Goal: Task Accomplishment & Management: Manage account settings

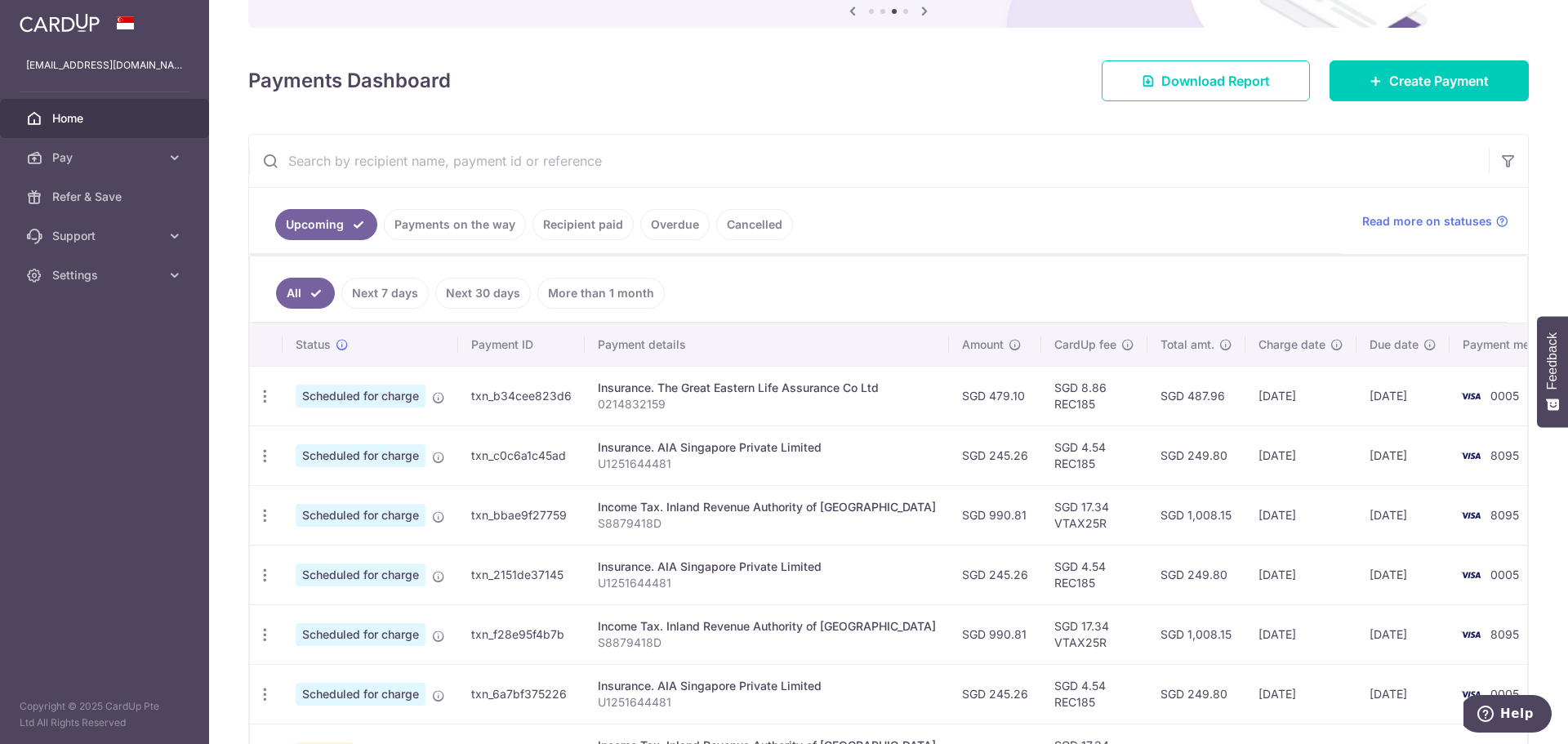
scroll to position [110, 0]
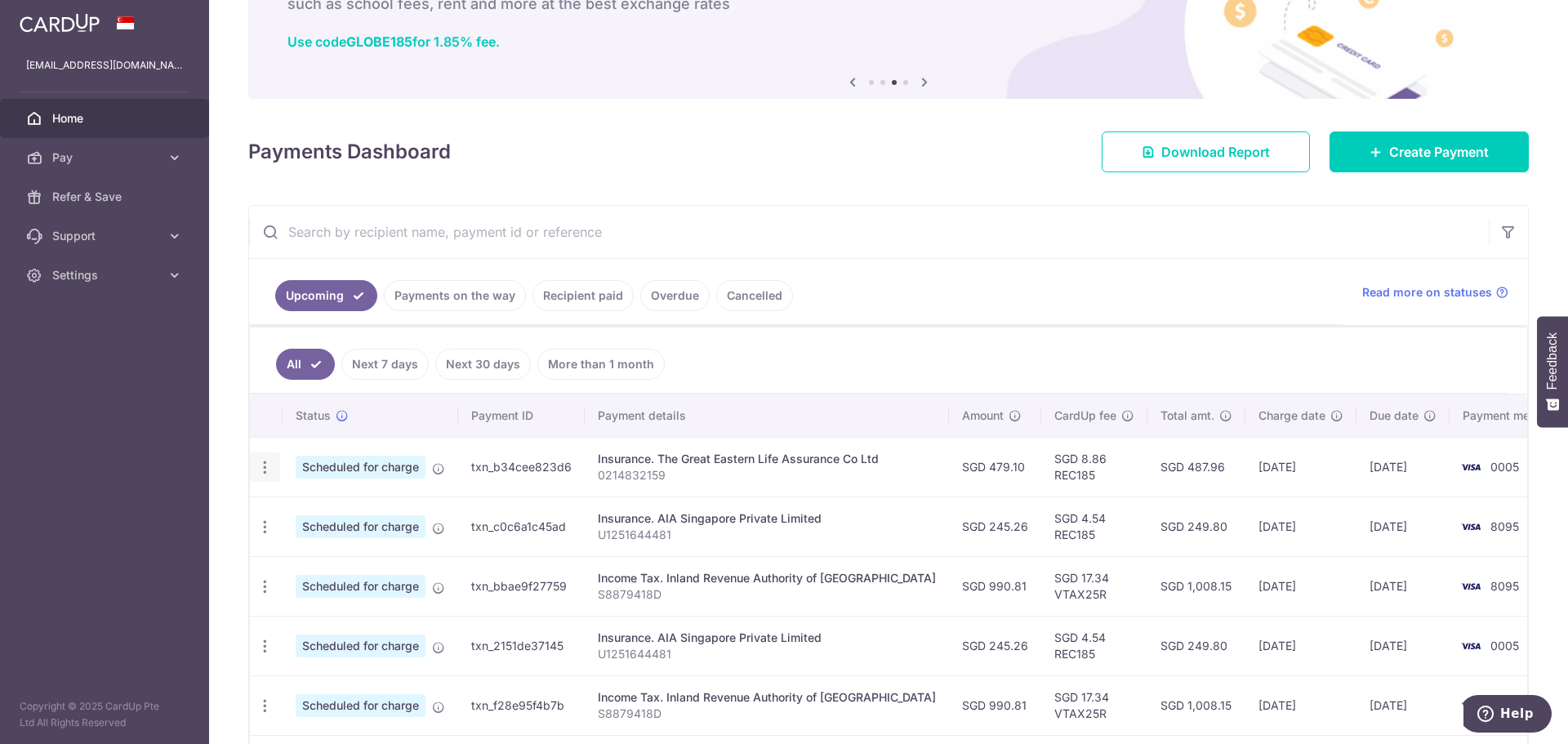
click at [266, 469] on icon "button" at bounding box center [264, 467] width 17 height 17
click at [313, 508] on span "Update payment" at bounding box center [351, 512] width 111 height 20
radio input "true"
type input "479.10"
type input "[DATE]"
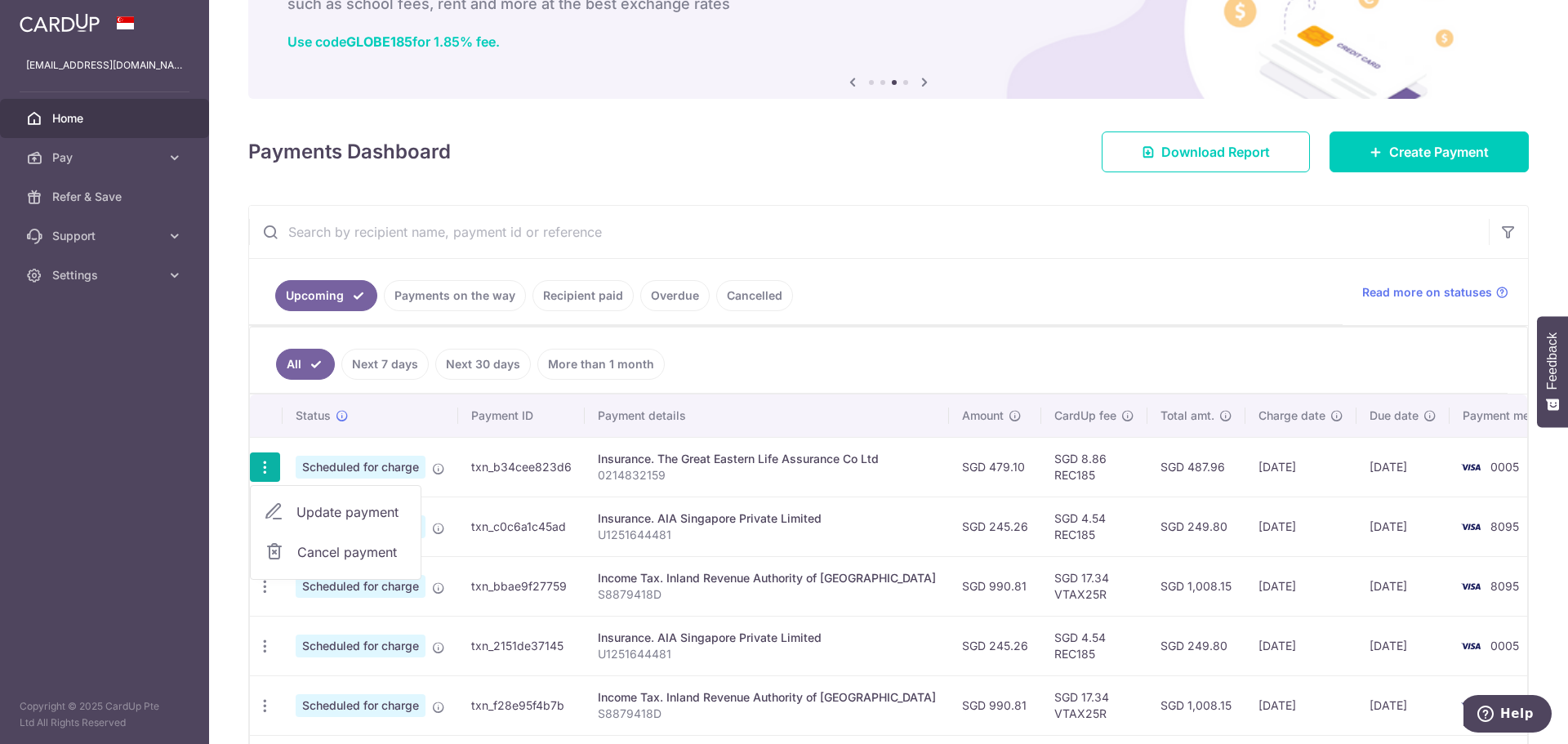
type input "0214832159"
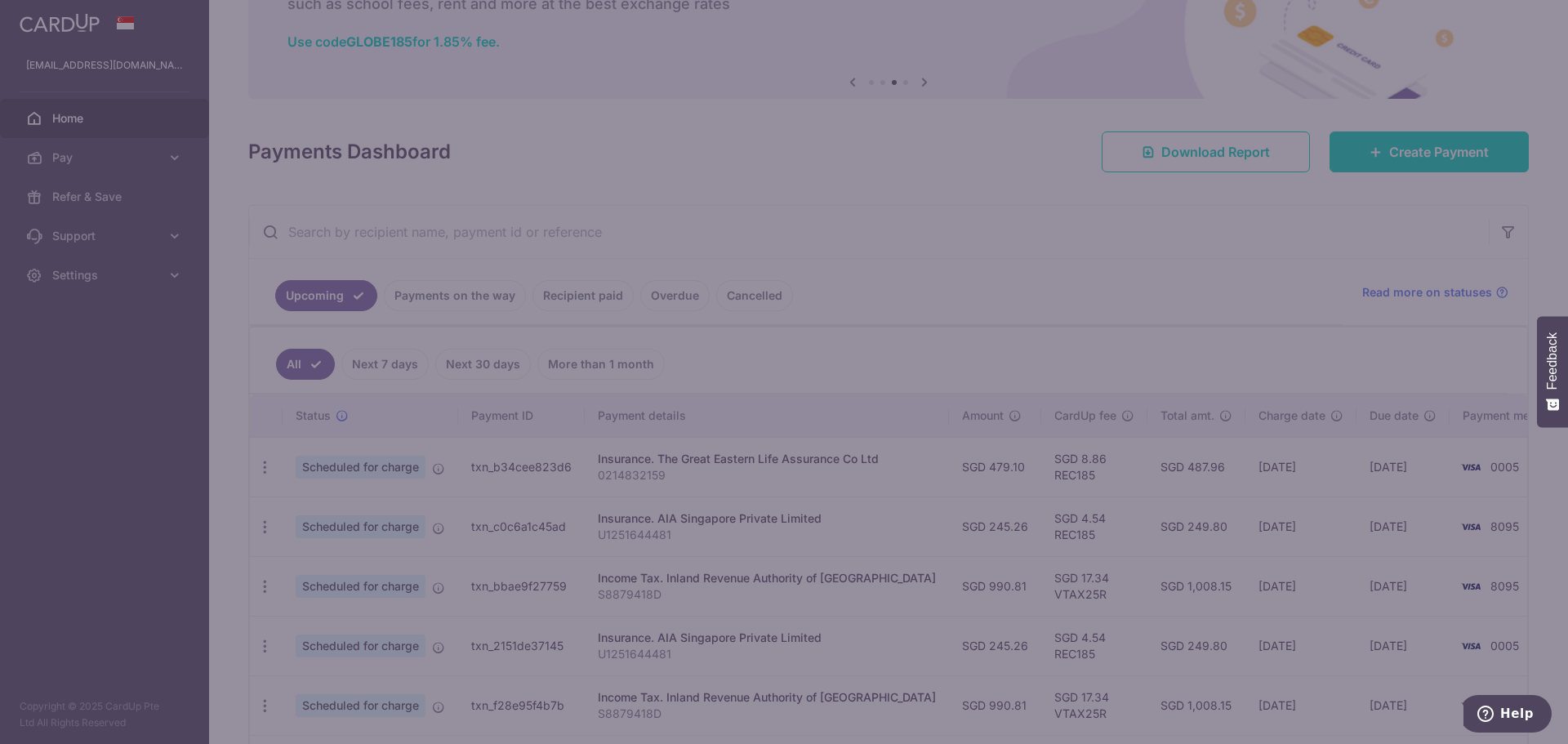
type input "REC185"
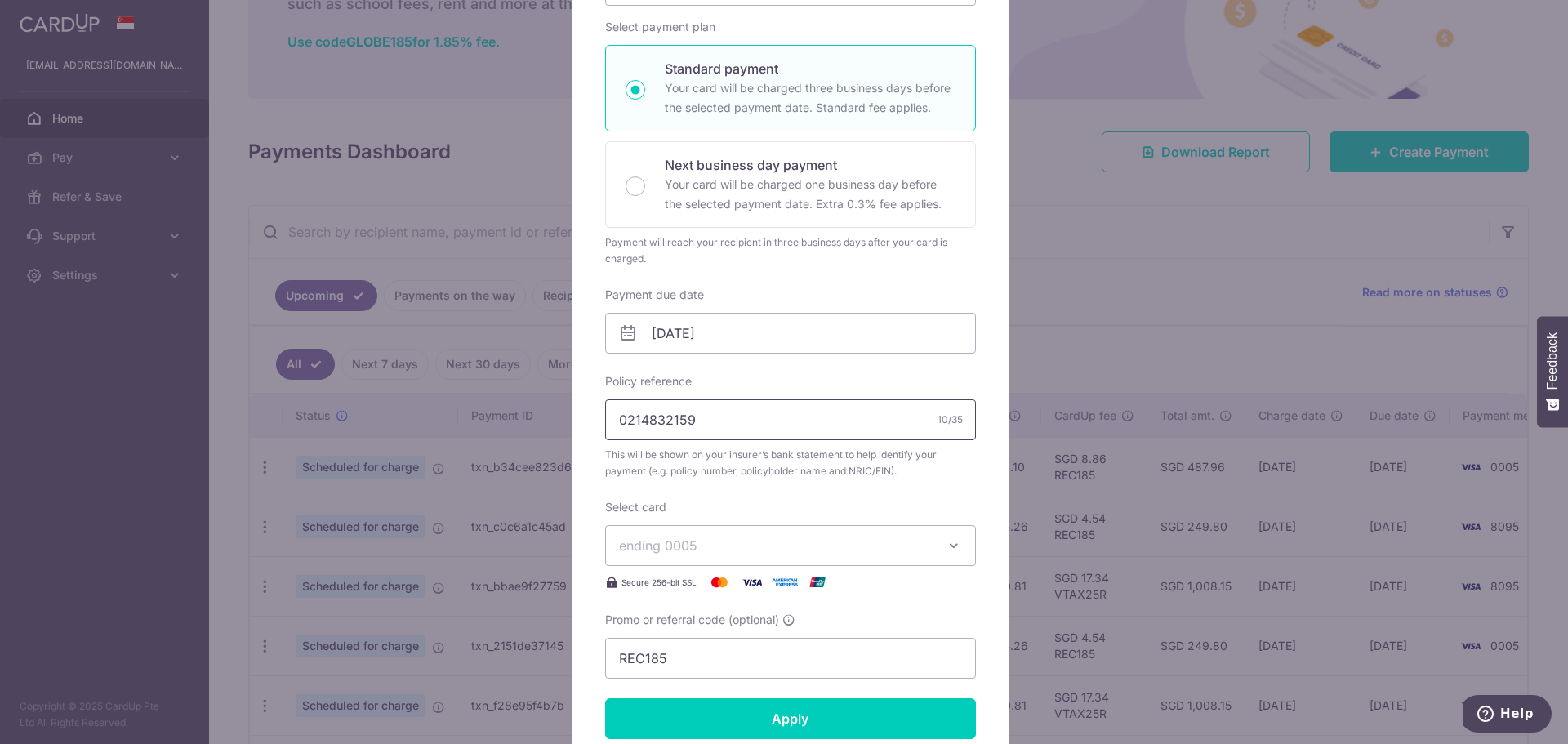
scroll to position [490, 0]
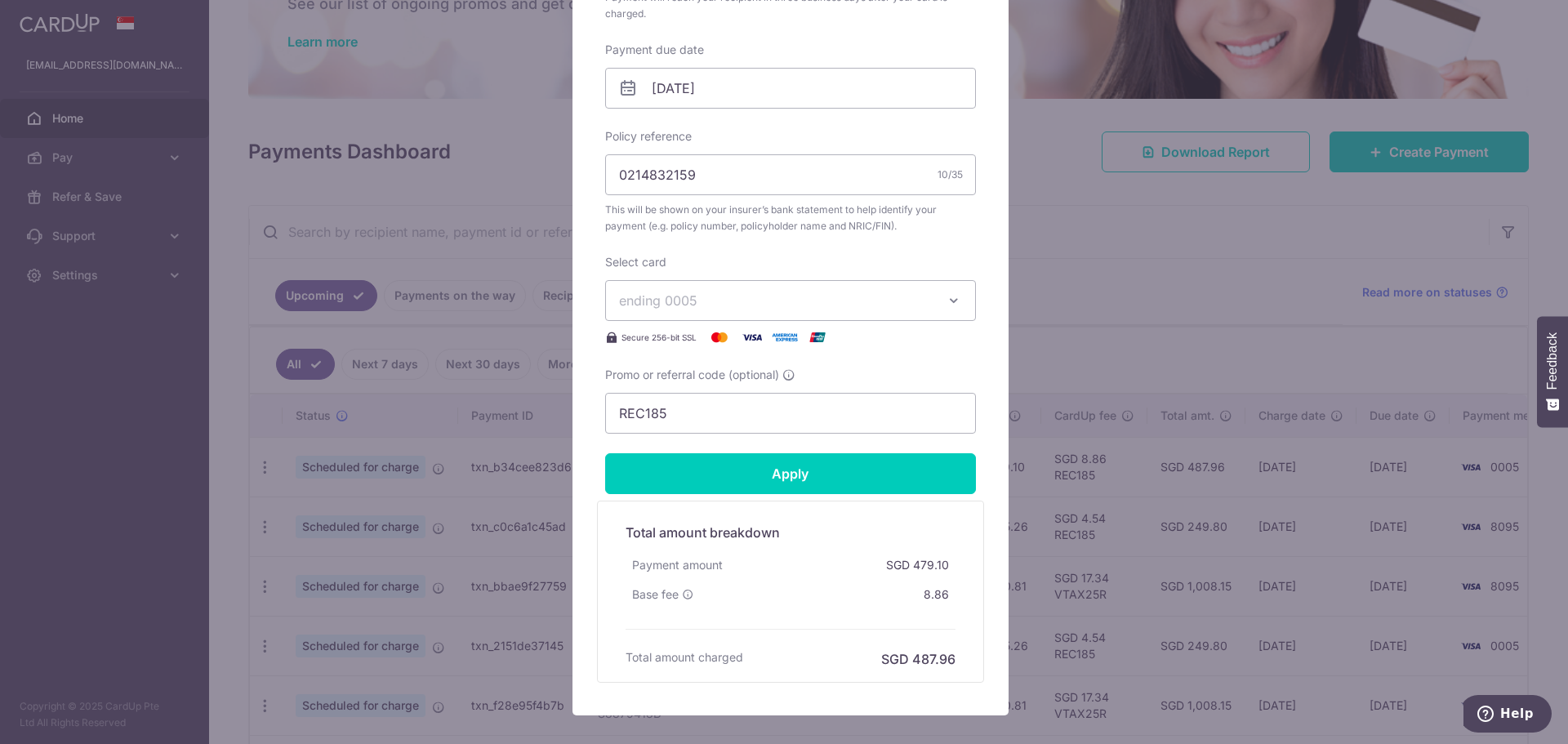
click at [756, 298] on span "ending 0005" at bounding box center [775, 300] width 314 height 20
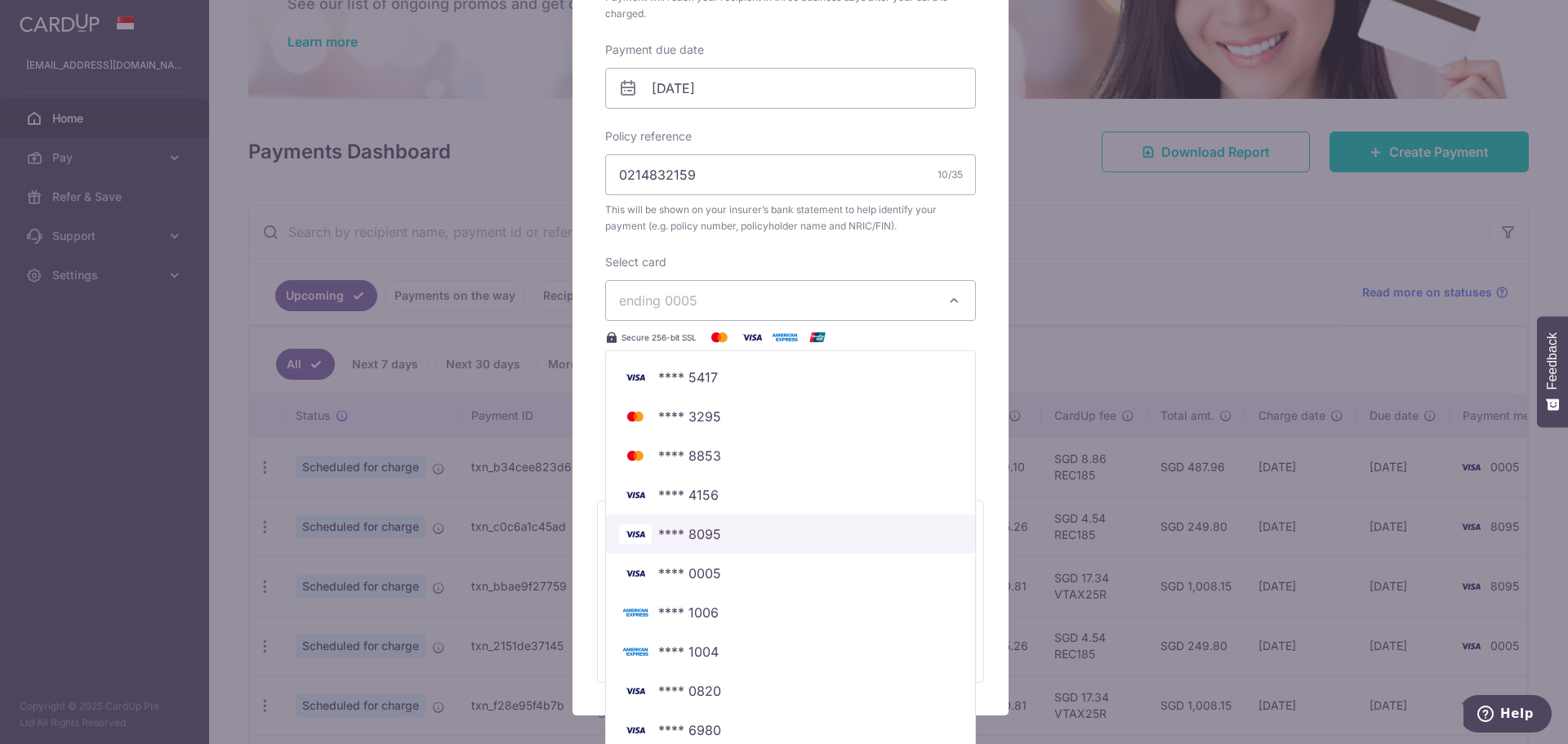
click at [725, 525] on span "**** 8095" at bounding box center [790, 534] width 343 height 20
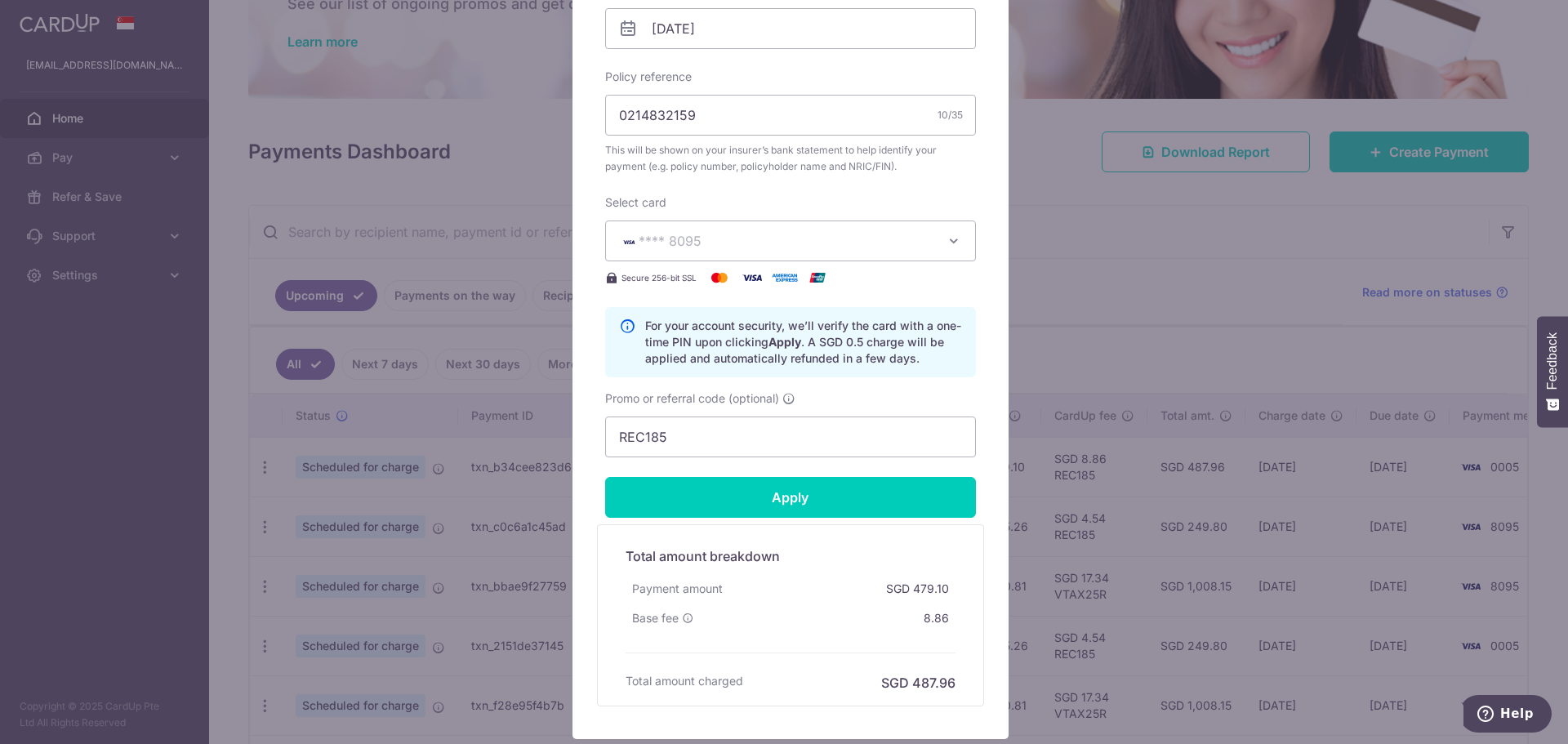
scroll to position [572, 0]
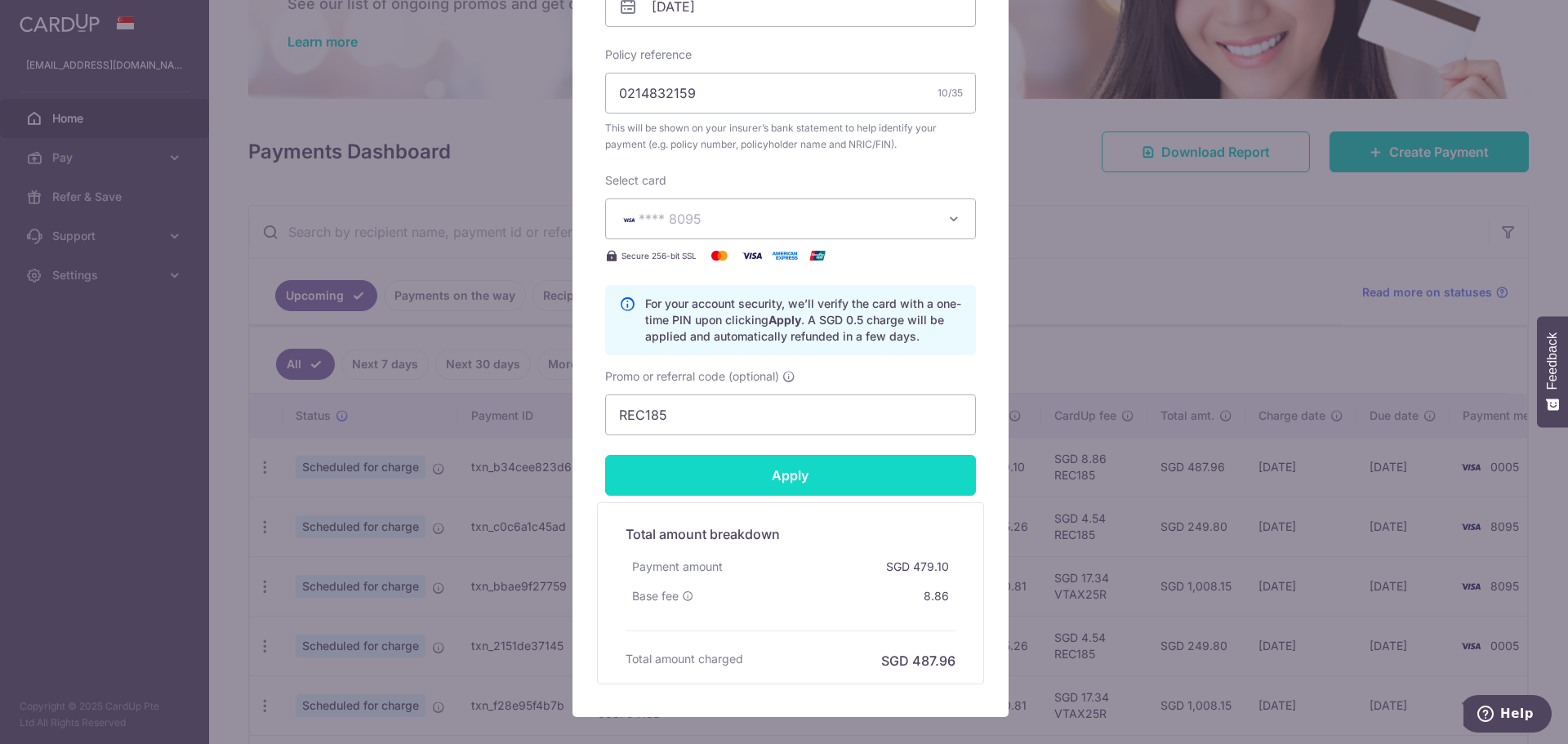
click at [748, 488] on input "Apply" at bounding box center [790, 476] width 371 height 41
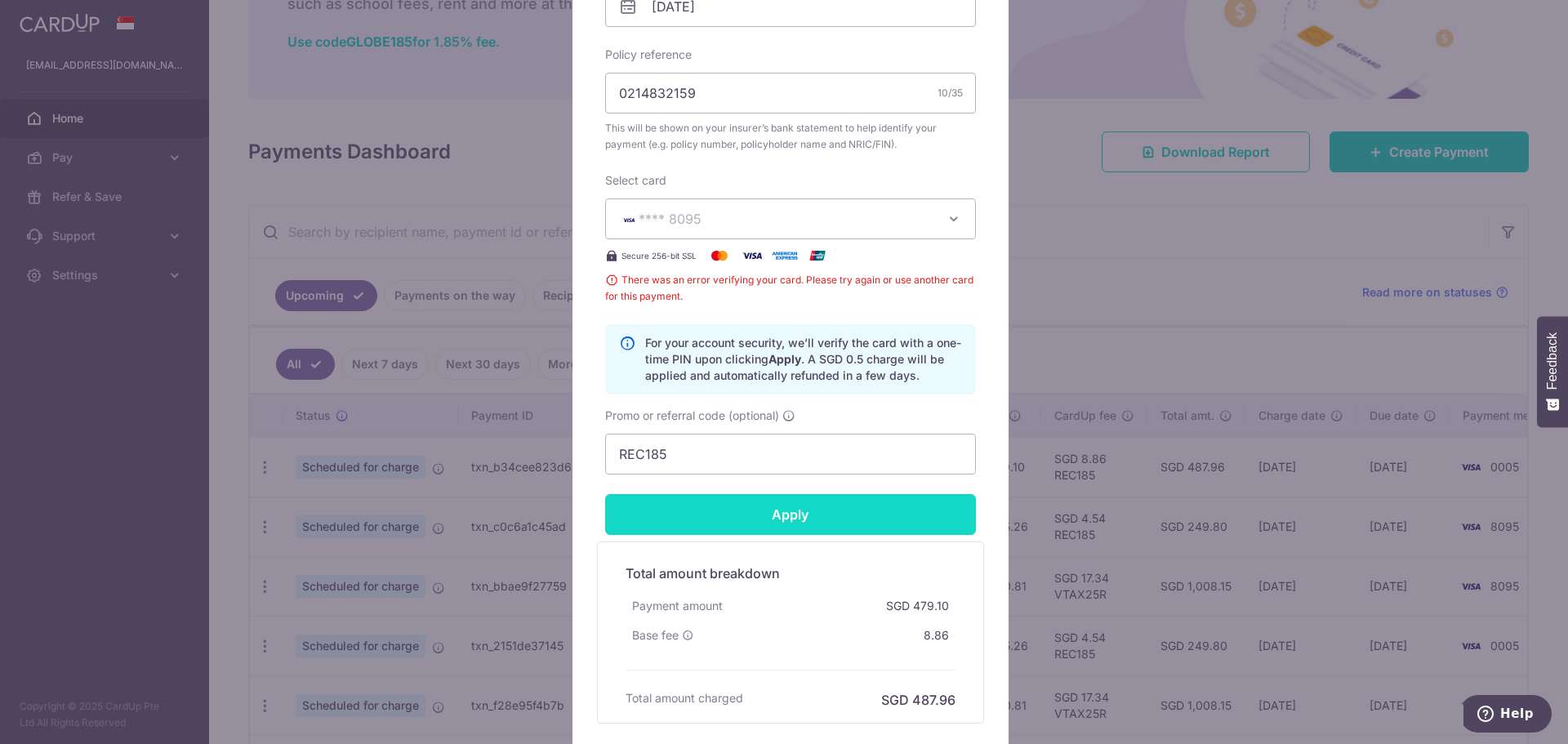
click at [764, 509] on input "Apply" at bounding box center [790, 515] width 371 height 41
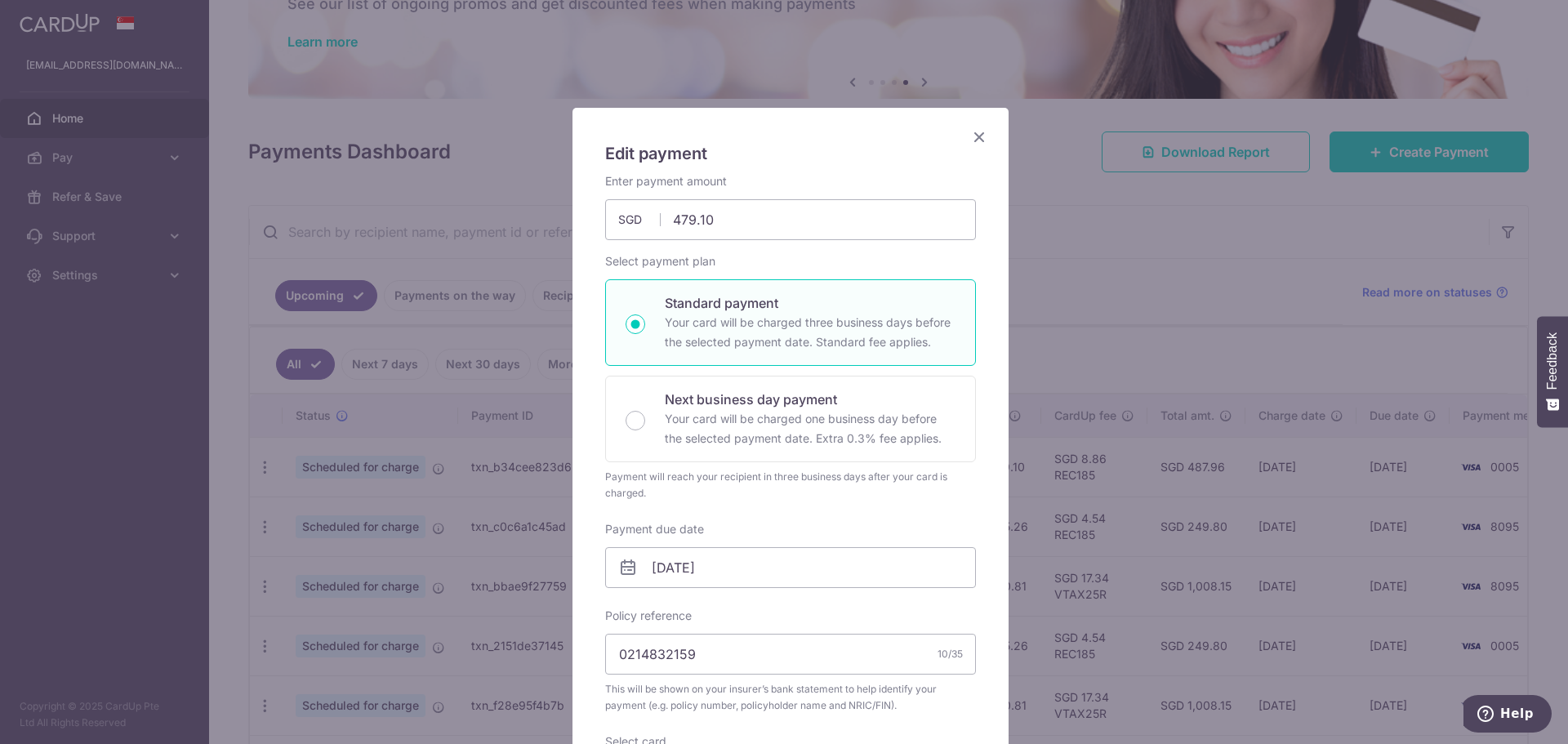
scroll to position [0, 0]
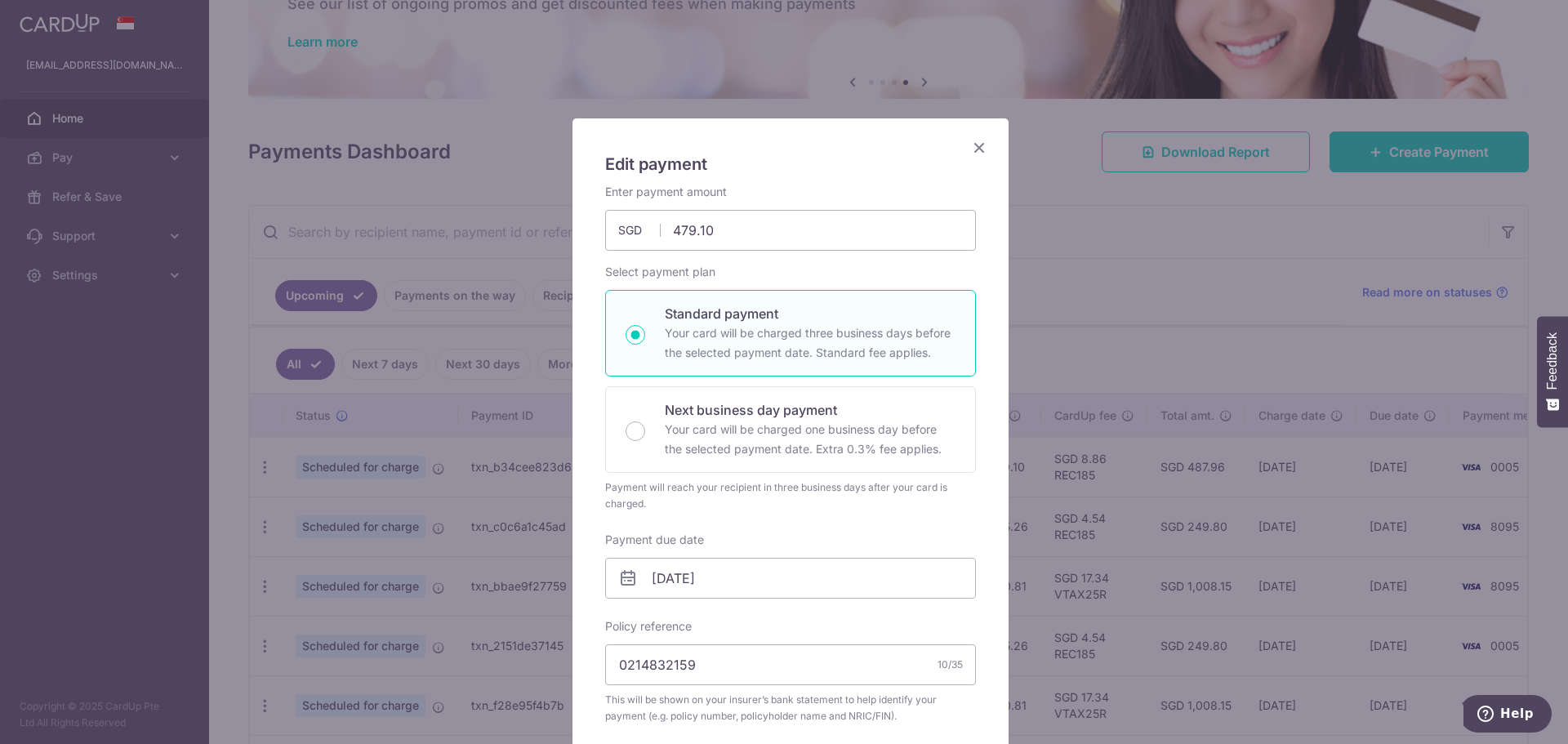
click at [979, 138] on icon "Close" at bounding box center [980, 147] width 20 height 20
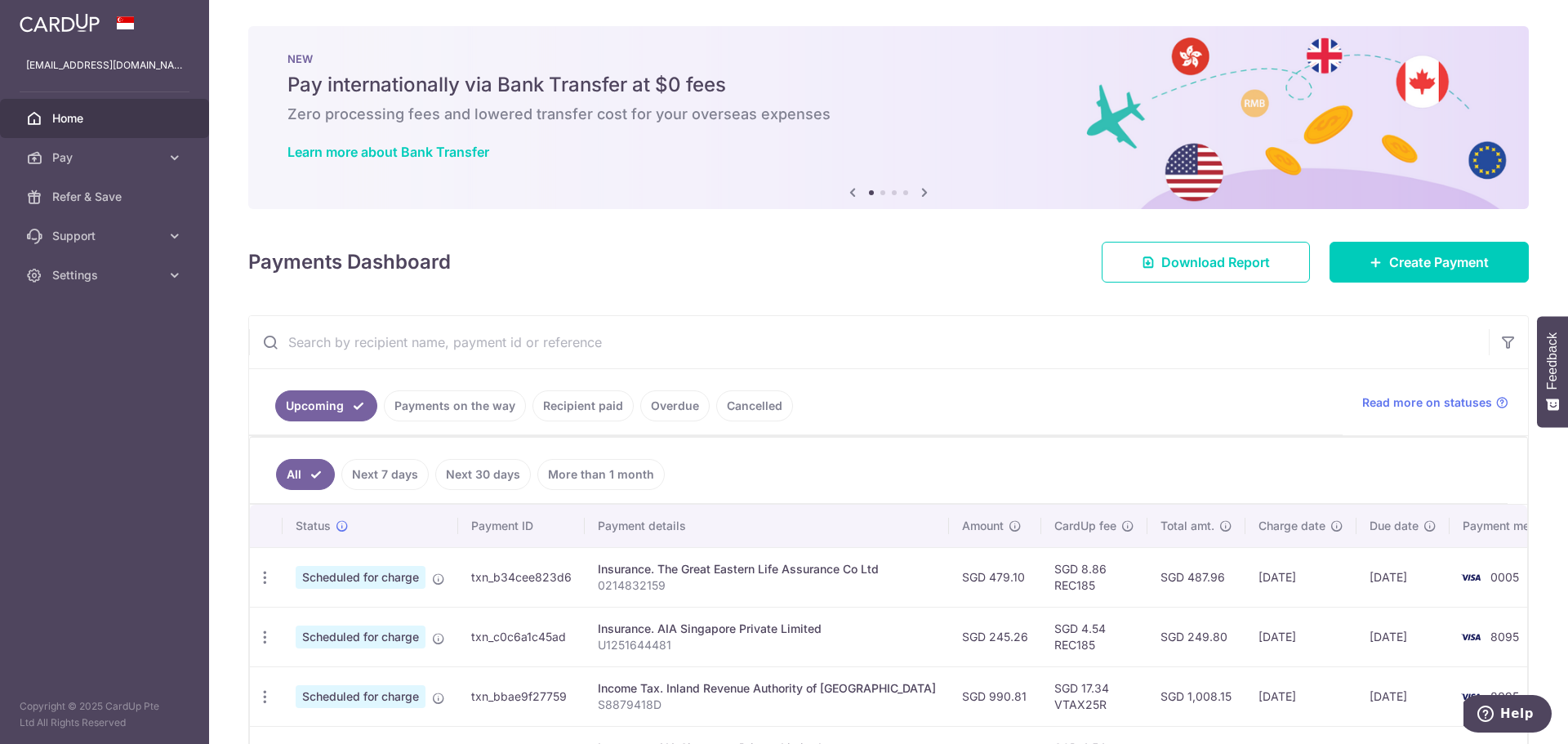
scroll to position [164, 0]
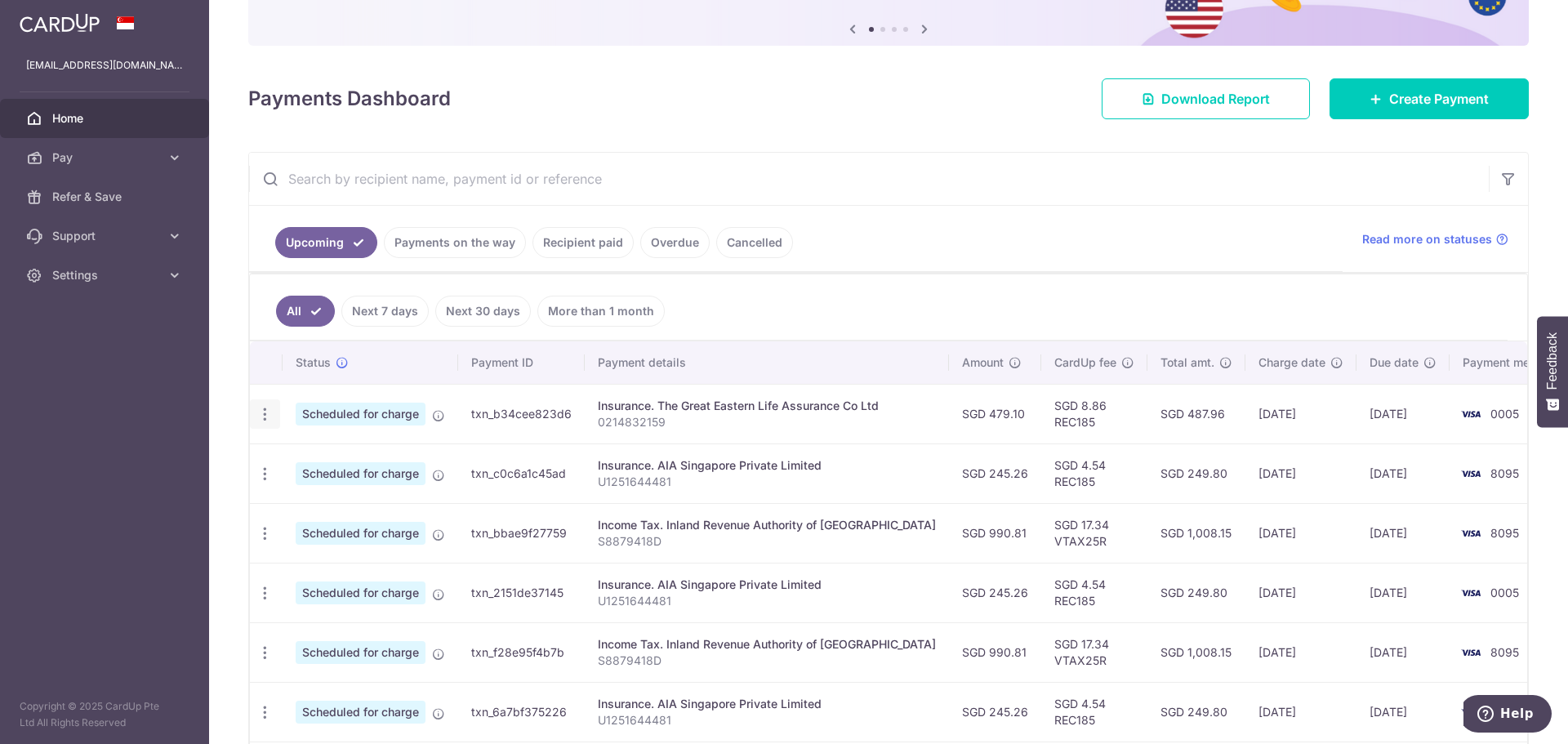
click at [262, 422] on icon "button" at bounding box center [264, 414] width 17 height 17
click at [332, 460] on span "Update payment" at bounding box center [351, 459] width 111 height 20
radio input "true"
type input "479.10"
type input "[DATE]"
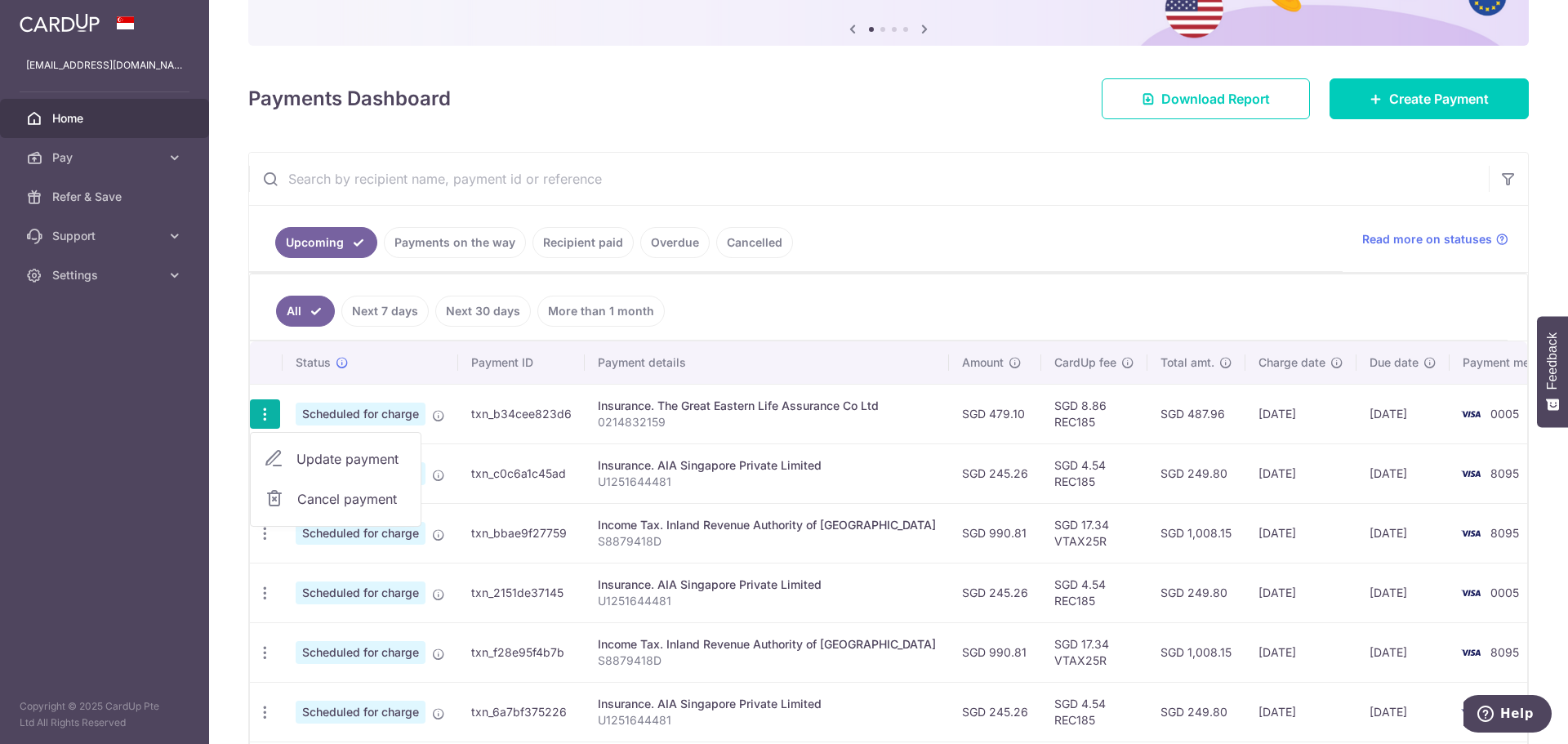
type input "0214832159"
type input "REC185"
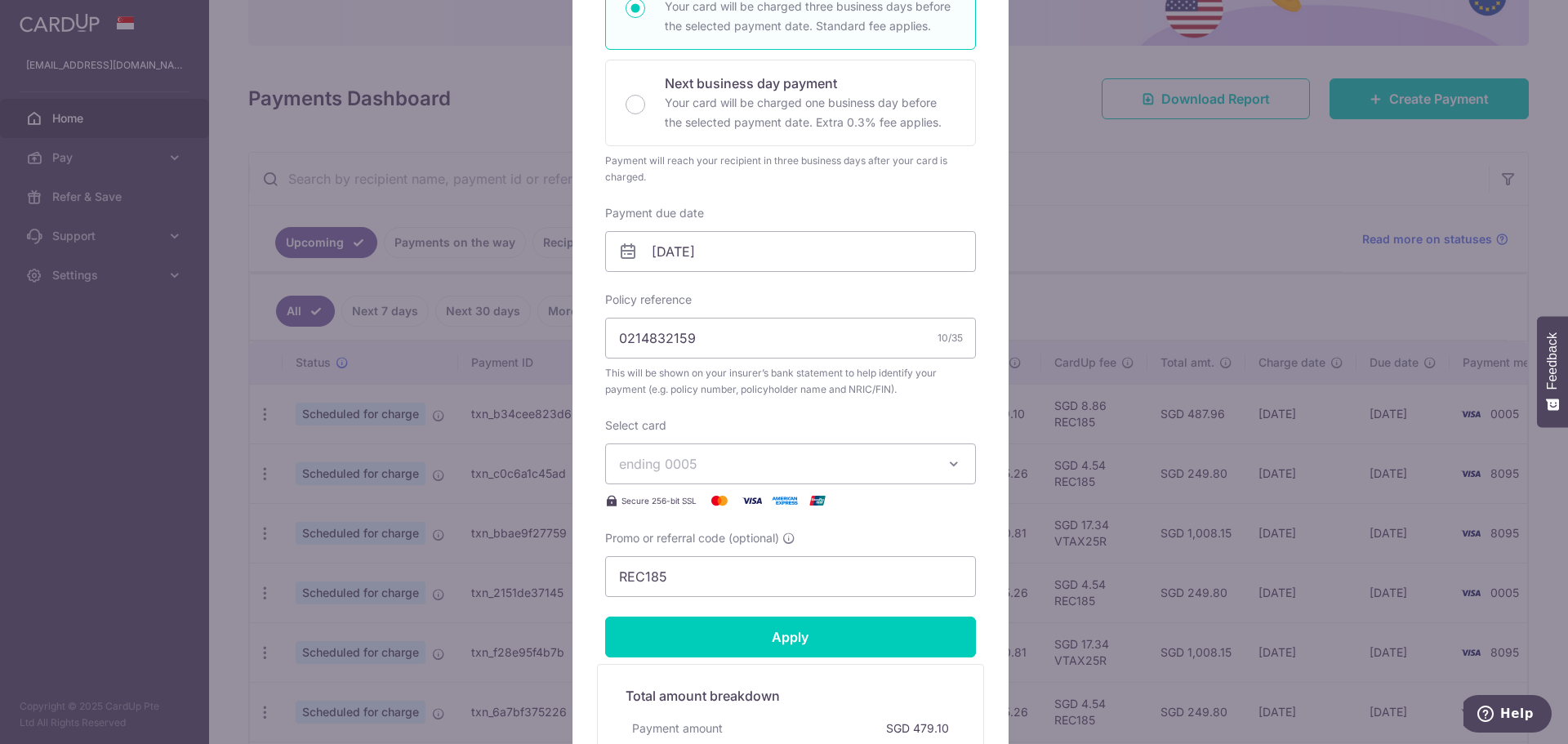
scroll to position [490, 0]
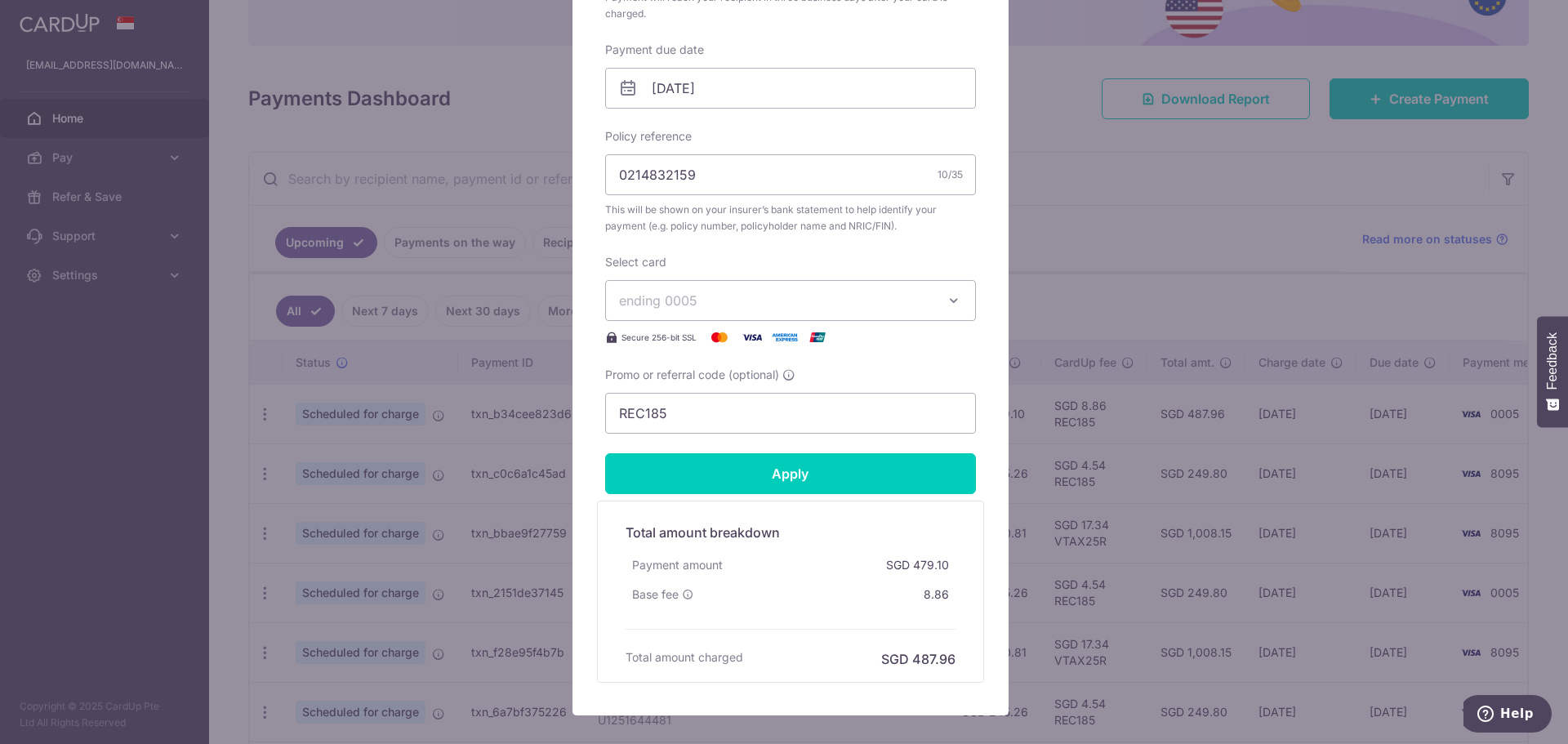
click at [672, 308] on span "ending 0005" at bounding box center [658, 300] width 78 height 16
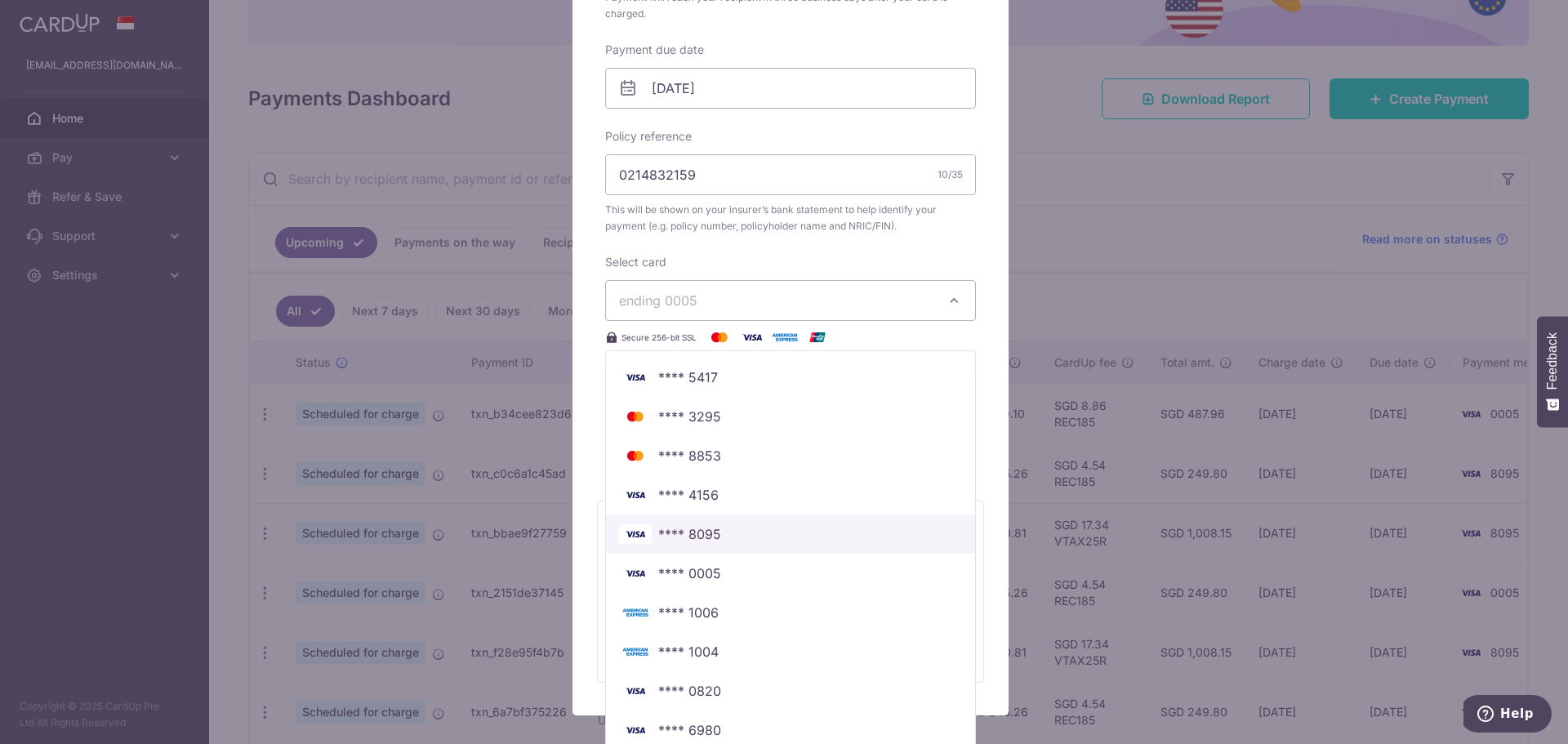
click at [718, 529] on span "**** 8095" at bounding box center [790, 534] width 343 height 20
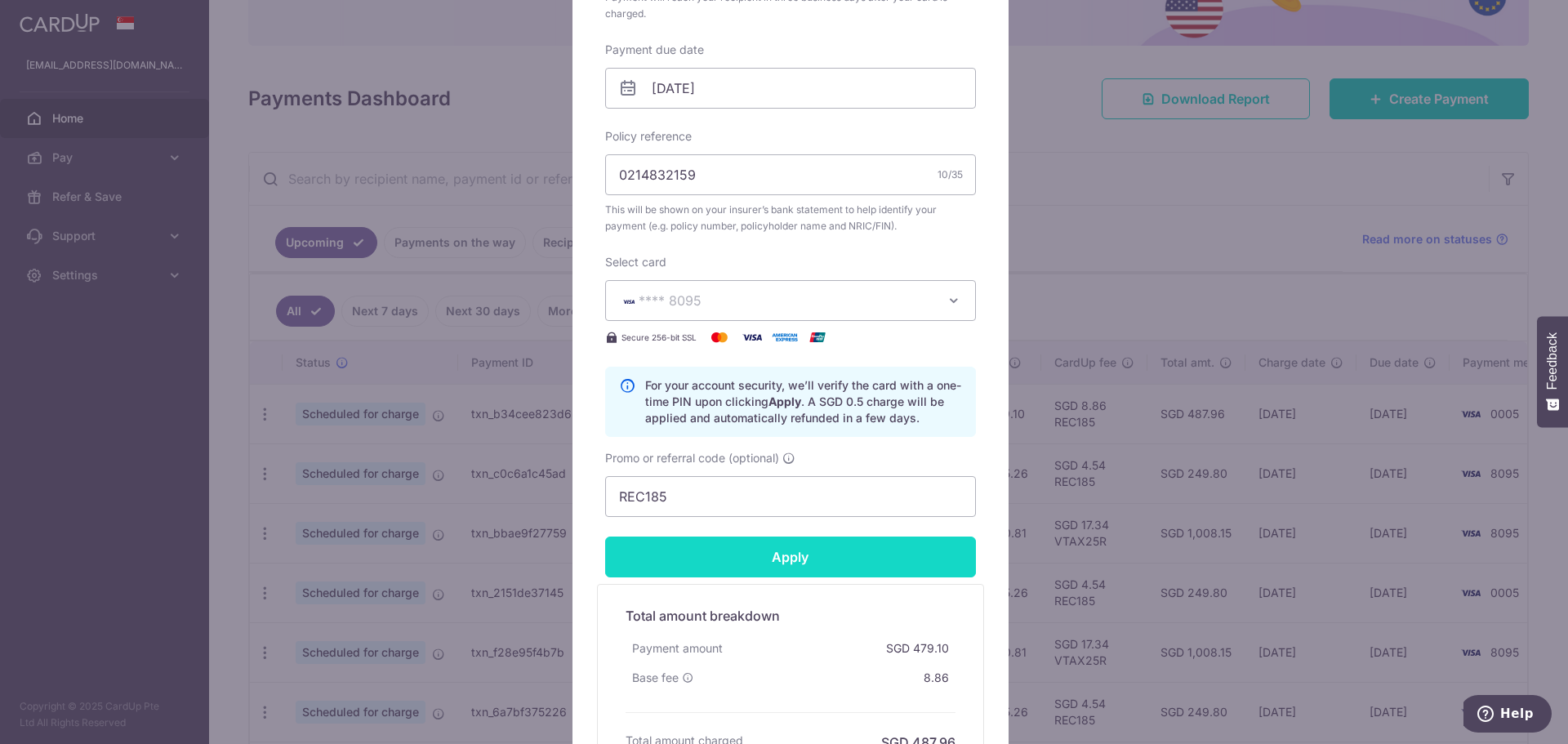
click at [788, 550] on input "Apply" at bounding box center [790, 557] width 371 height 41
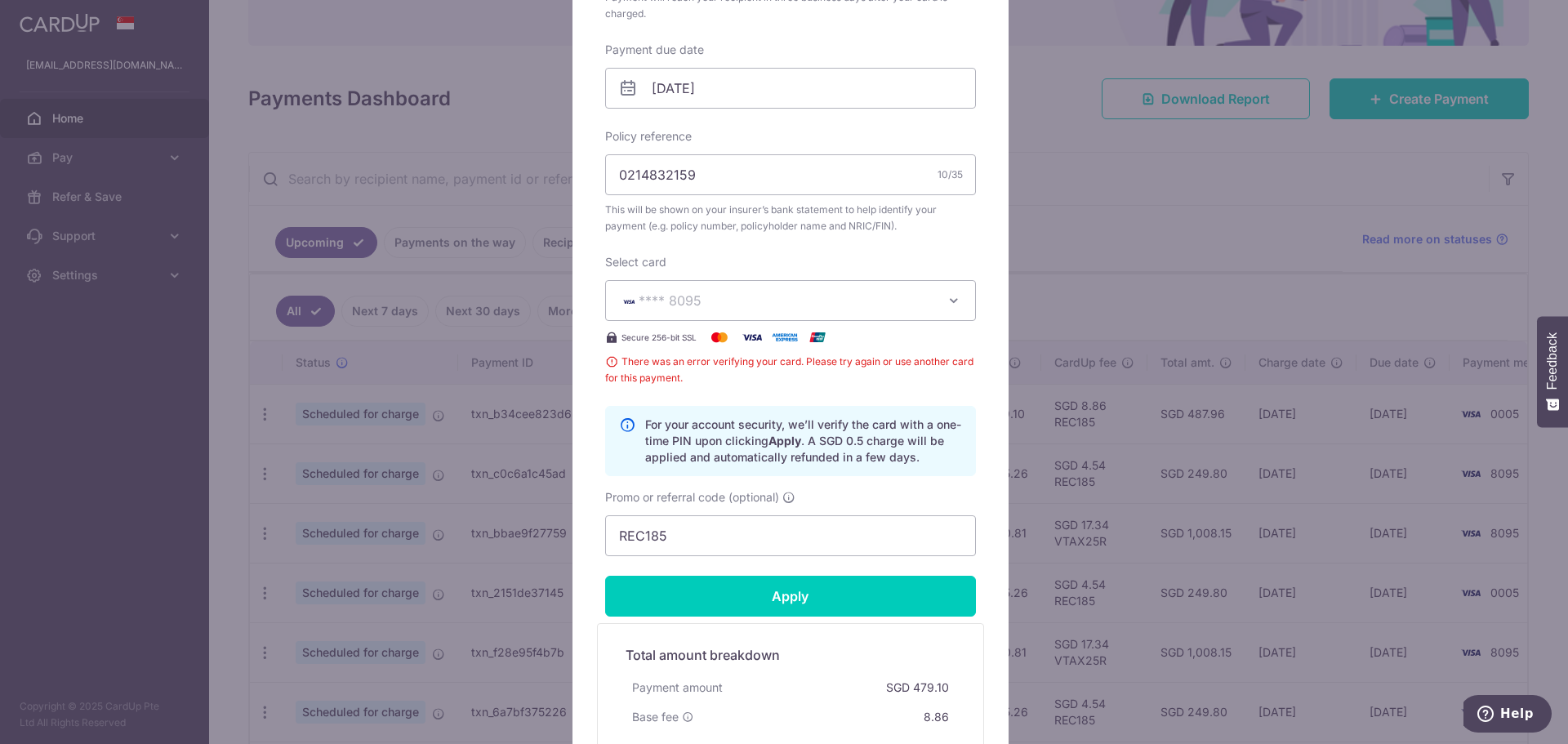
click at [1117, 283] on div "Edit payment By clicking apply, you will make changes to all payments to The Gr…" at bounding box center [784, 372] width 1568 height 744
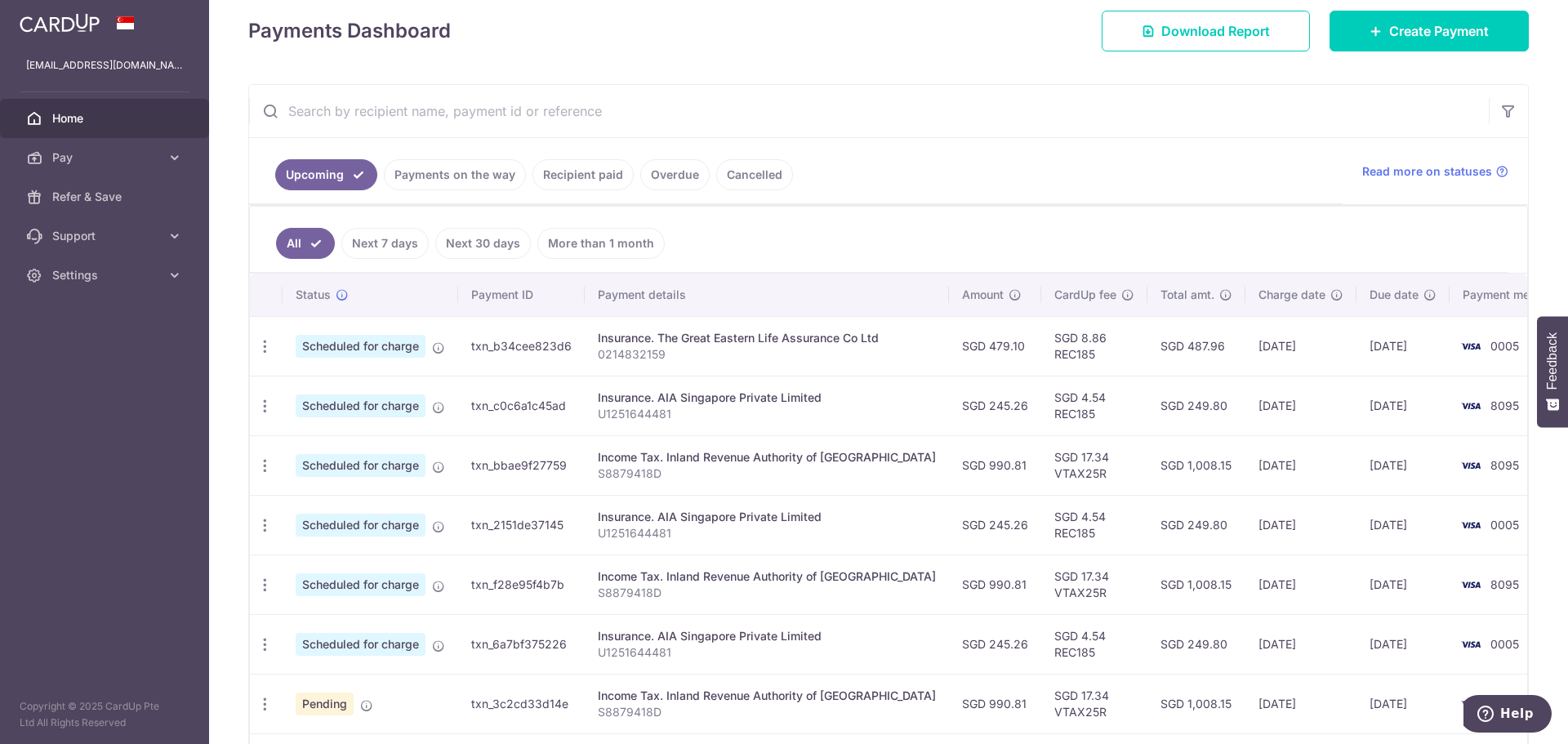
scroll to position [245, 0]
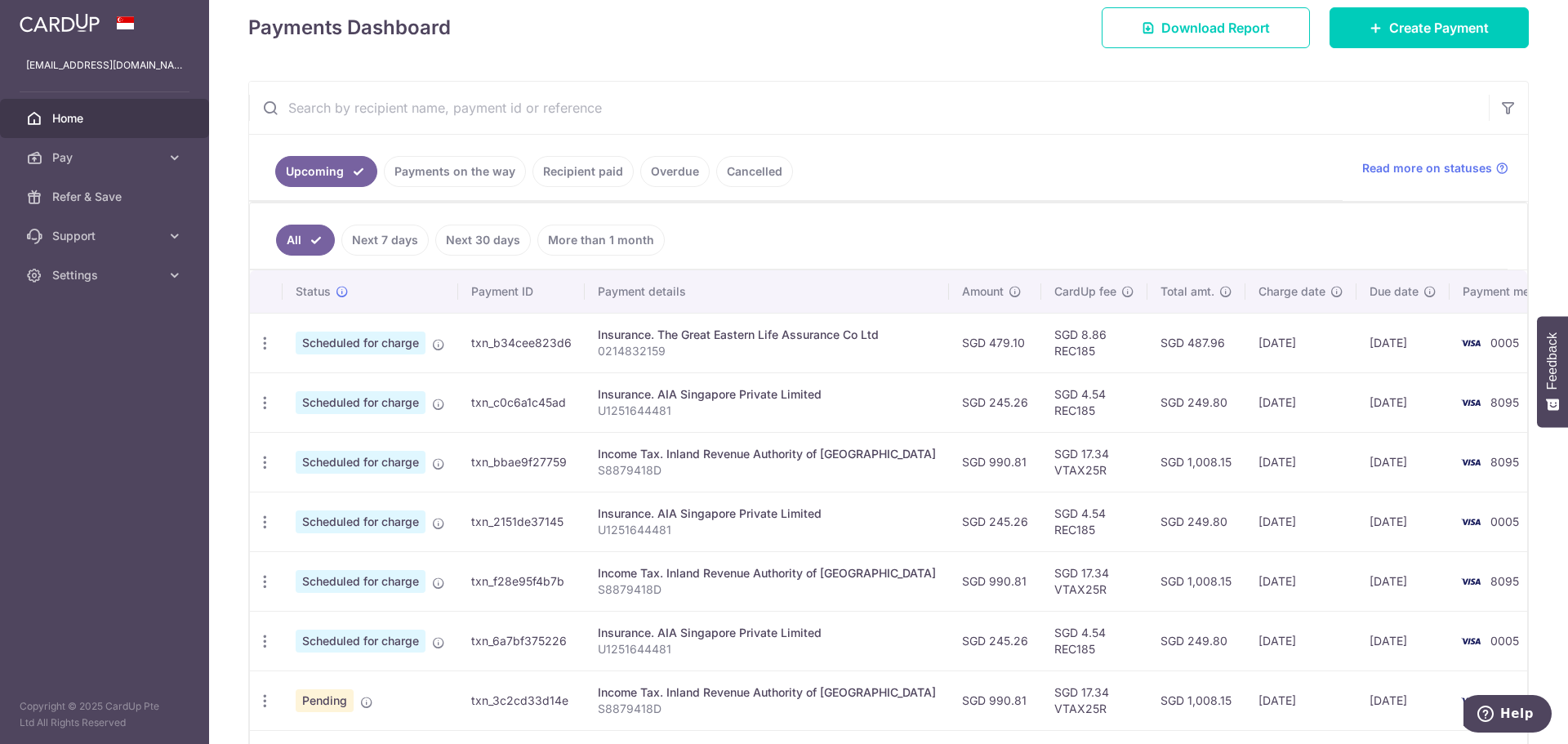
scroll to position [245, 0]
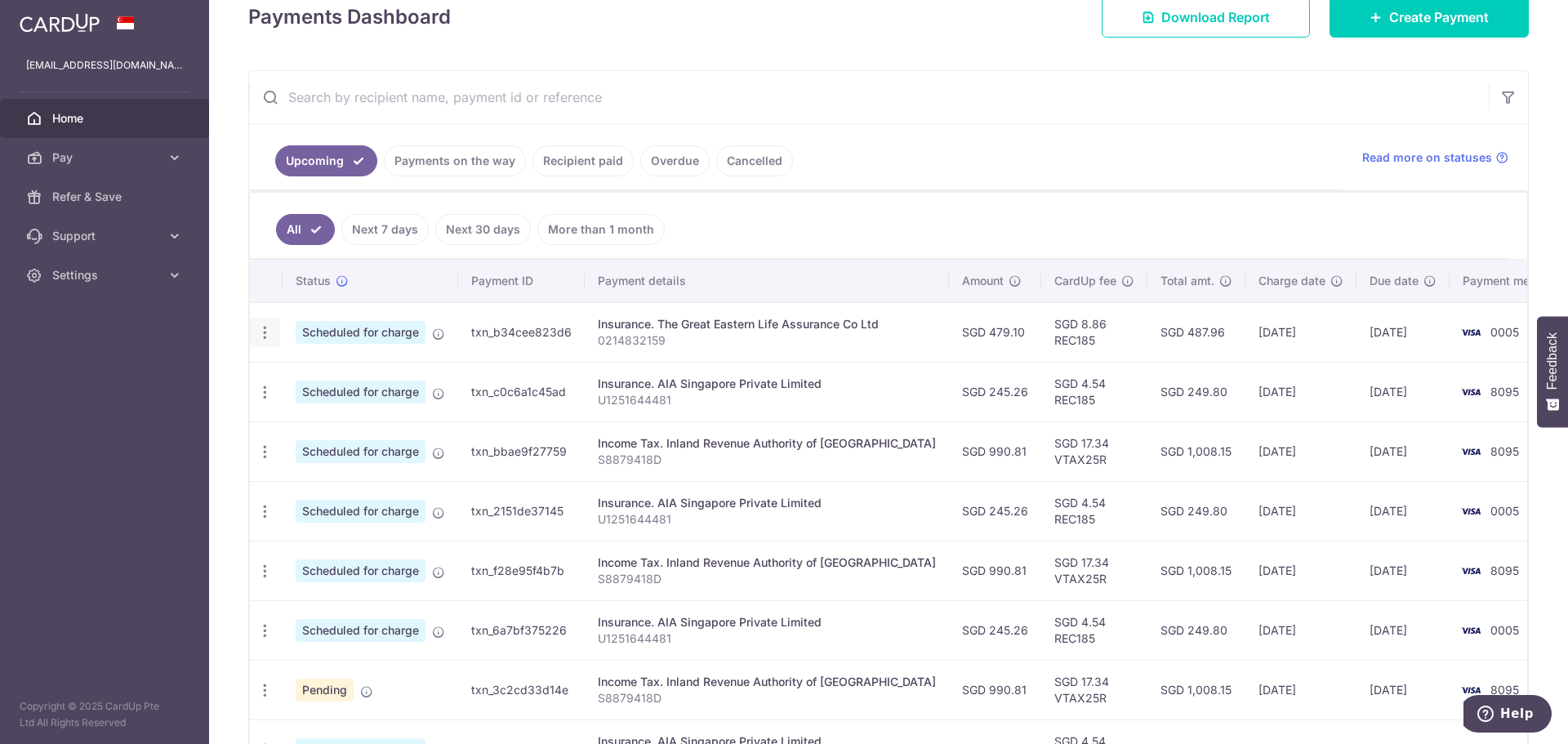
click at [268, 333] on icon "button" at bounding box center [264, 332] width 17 height 17
click at [355, 370] on span "Update payment" at bounding box center [351, 377] width 111 height 20
radio input "true"
type input "479.10"
type input "[DATE]"
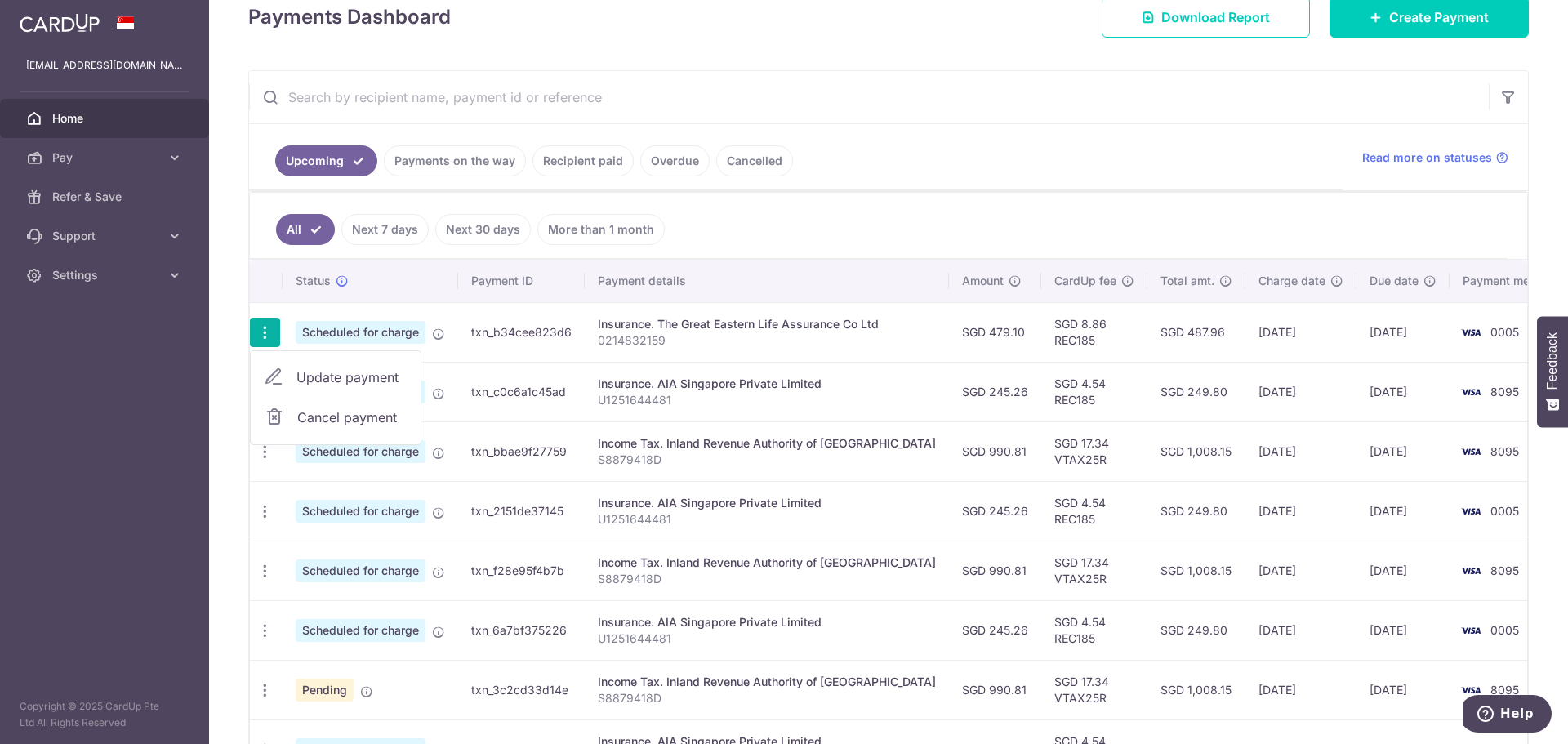
type input "0214832159"
type input "REC185"
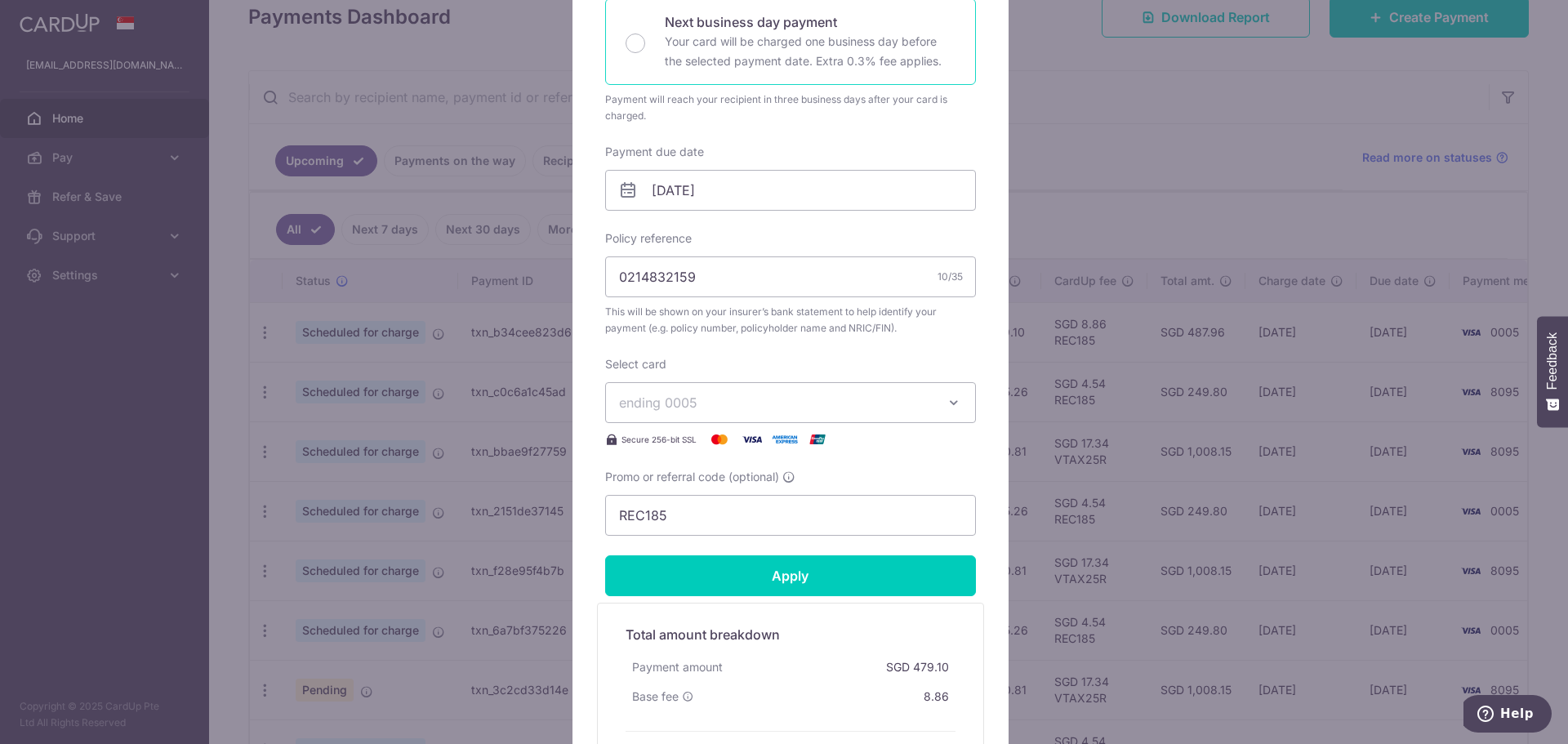
scroll to position [408, 0]
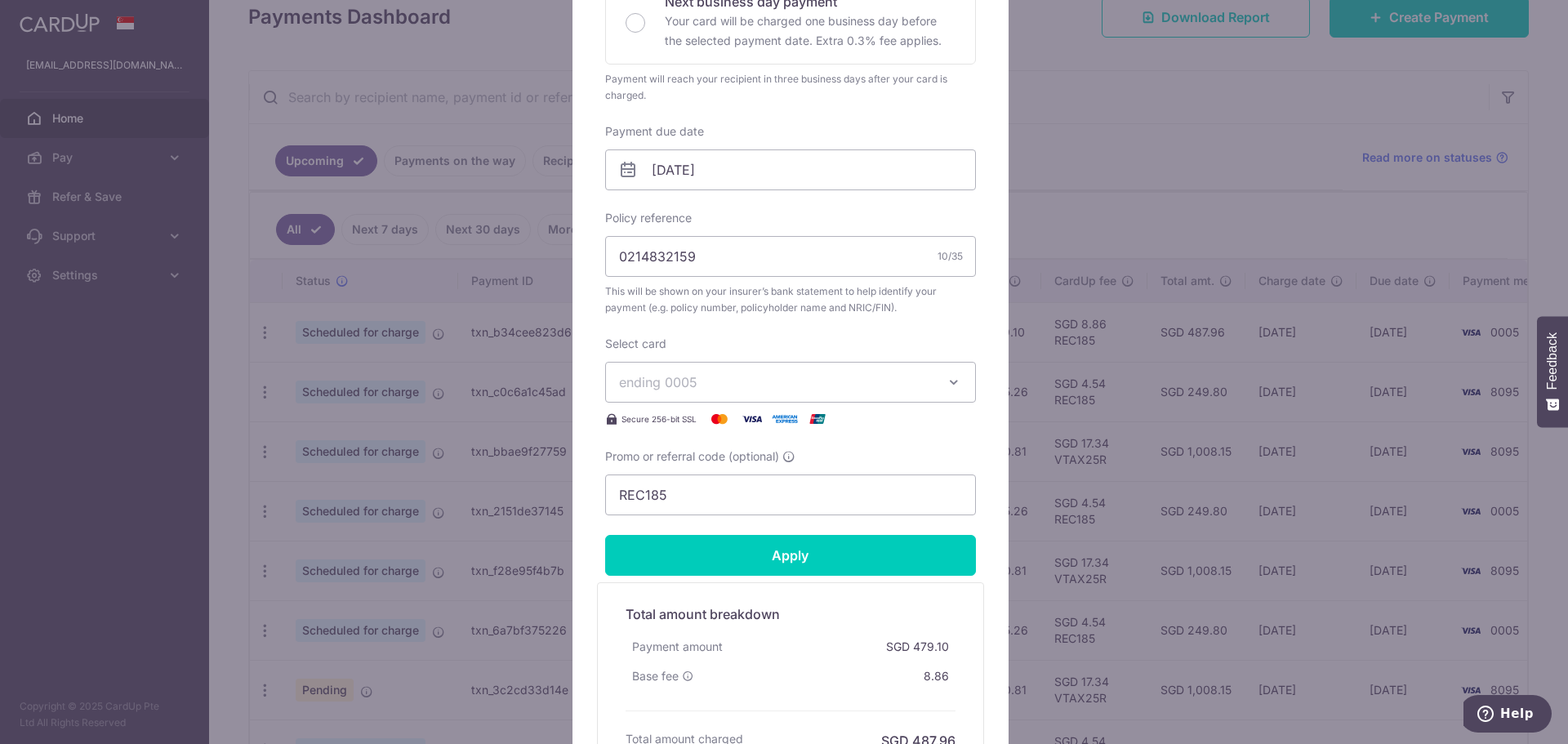
click at [715, 393] on button "ending 0005" at bounding box center [790, 382] width 371 height 41
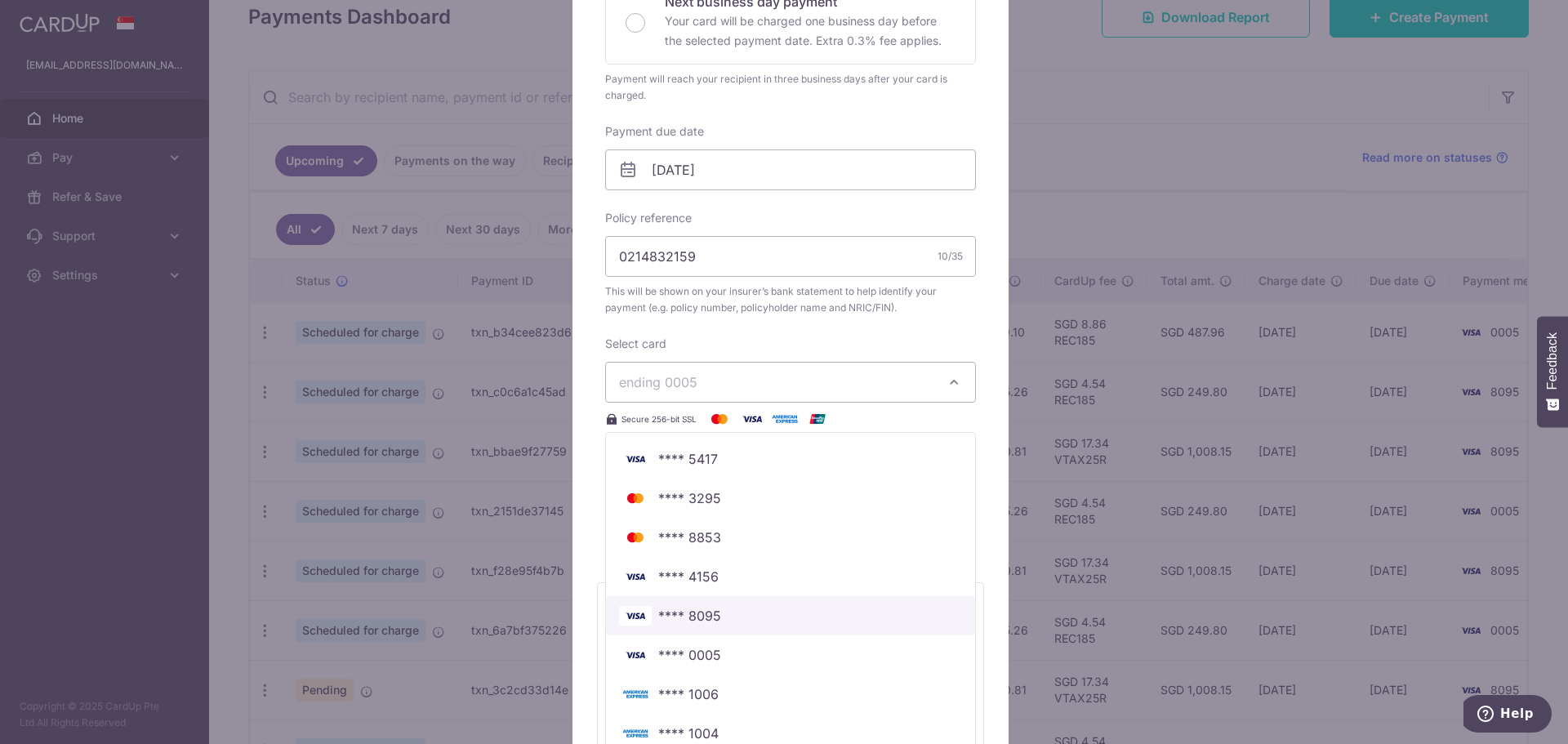
click at [715, 620] on span "**** 8095" at bounding box center [790, 616] width 343 height 20
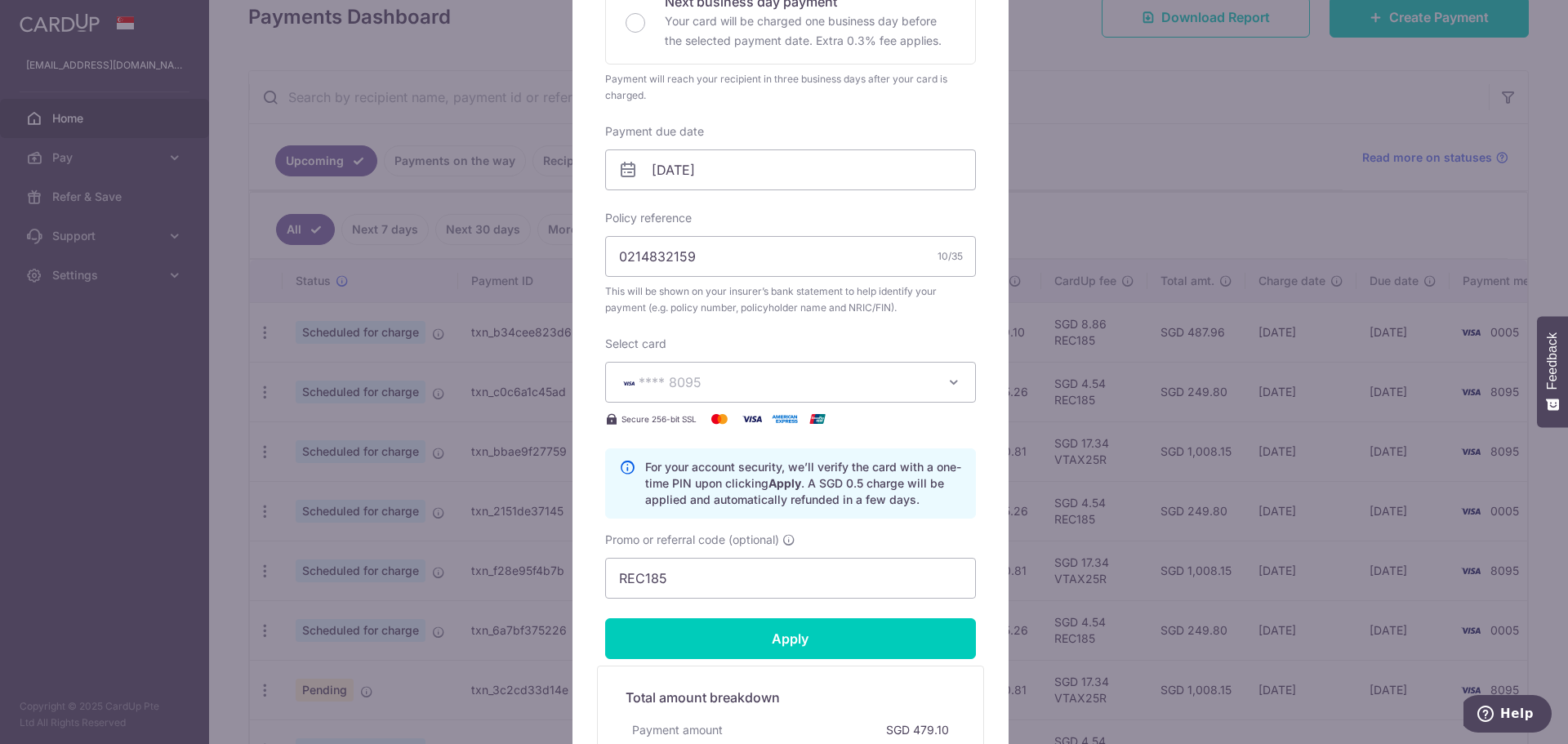
scroll to position [572, 0]
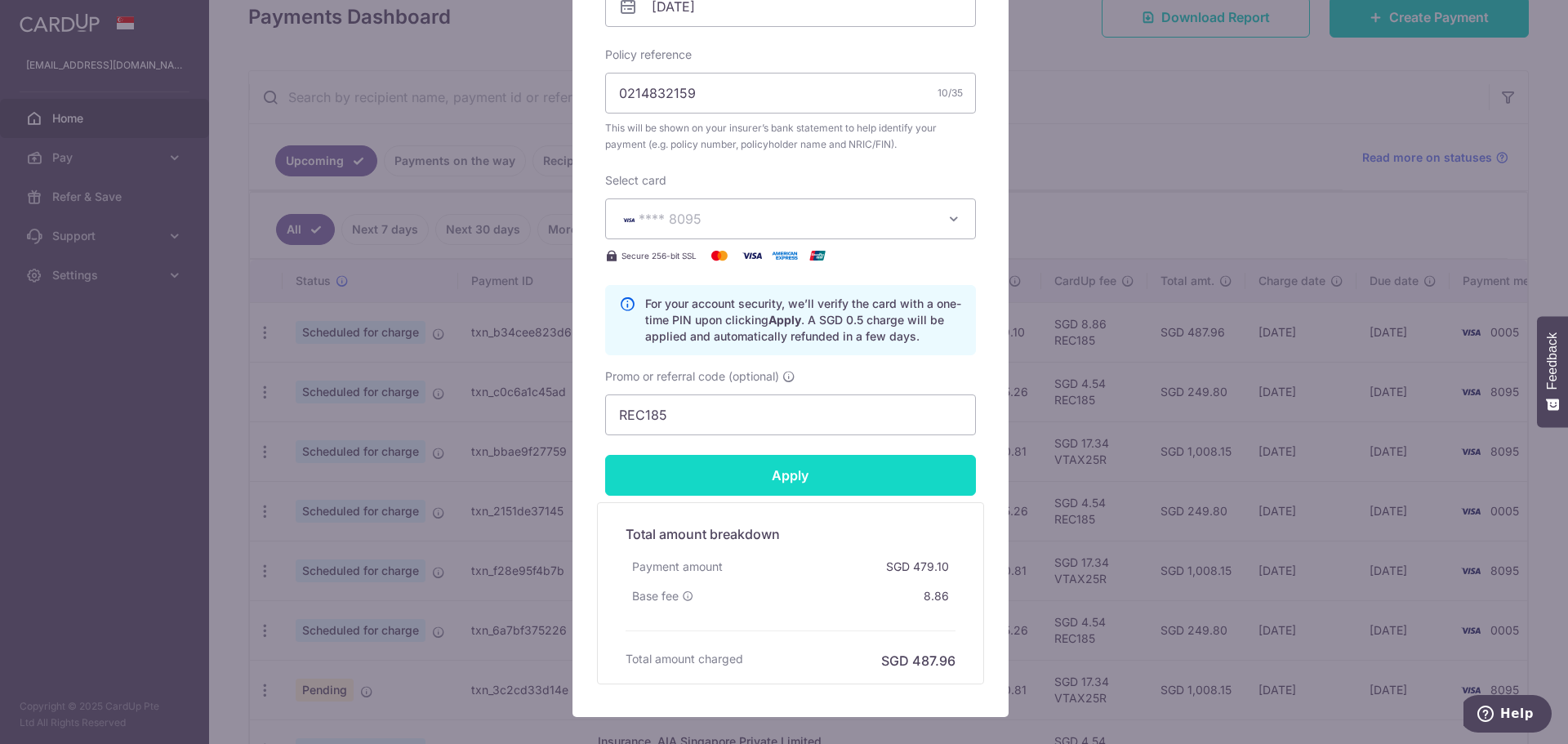
click at [742, 482] on input "Apply" at bounding box center [790, 476] width 371 height 41
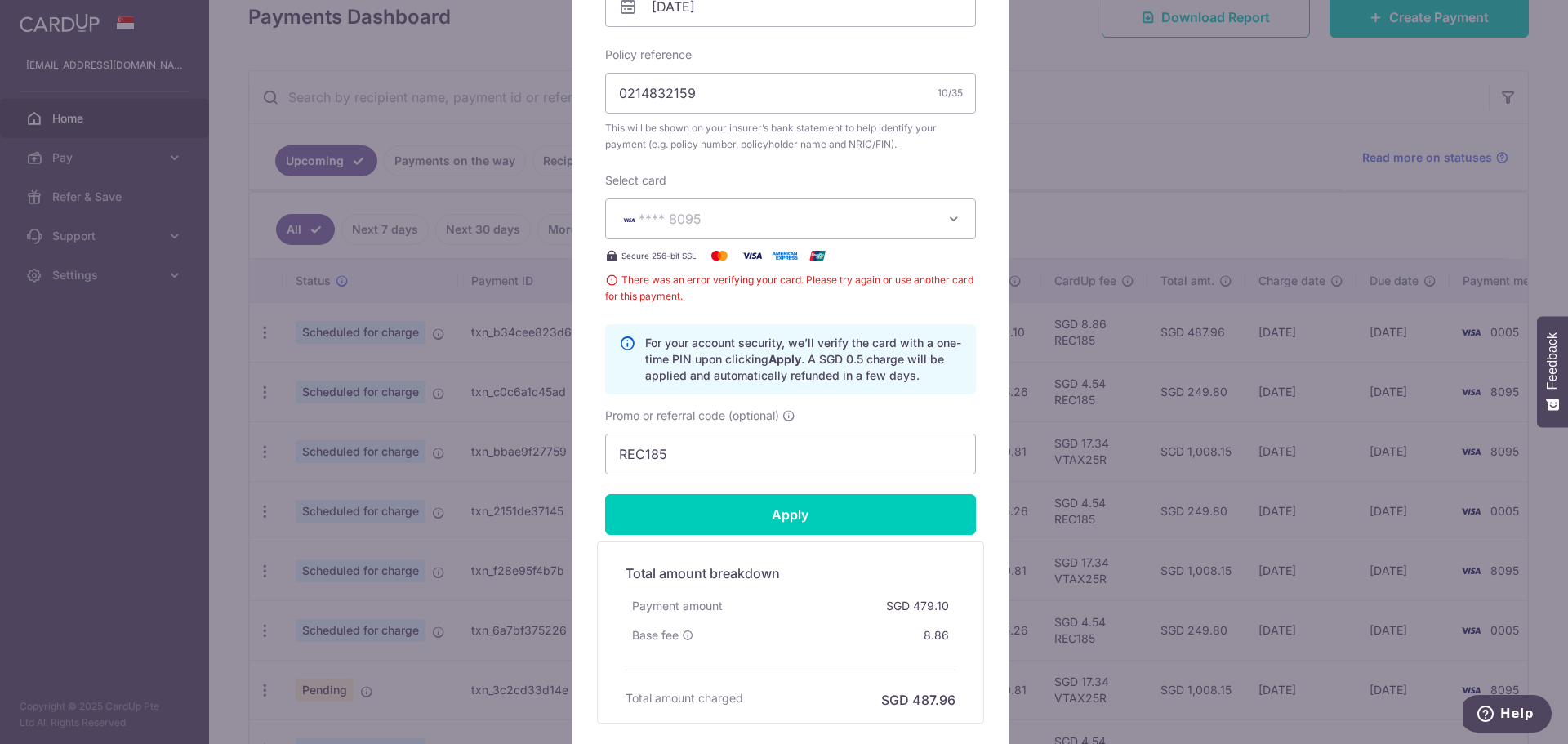
click at [1104, 175] on div "Edit payment By clicking apply, you will make changes to all payments to The Gr…" at bounding box center [784, 372] width 1568 height 744
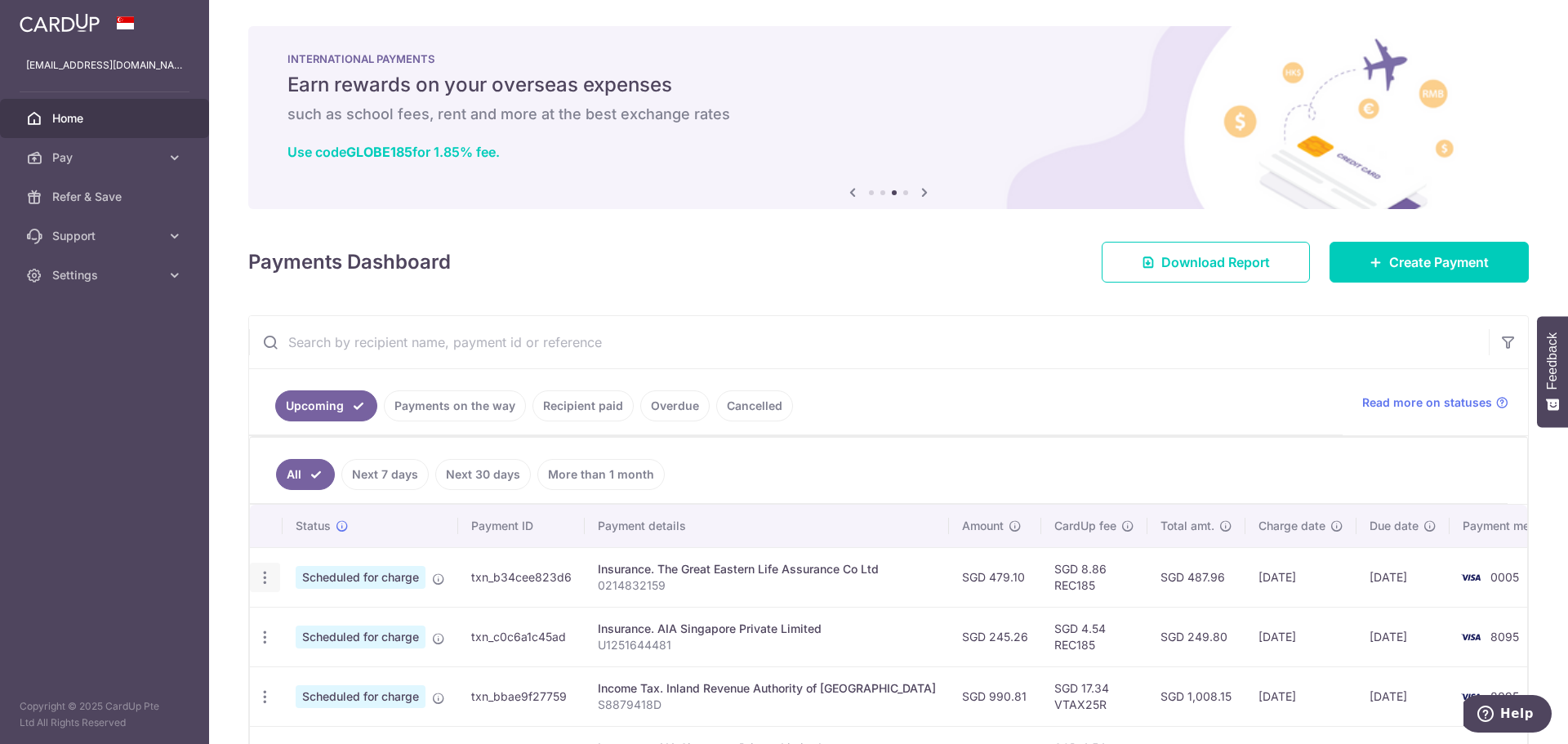
click at [268, 579] on icon "button" at bounding box center [264, 577] width 17 height 17
click at [337, 628] on span "Update payment" at bounding box center [351, 622] width 111 height 20
radio input "true"
type input "479.10"
type input "[DATE]"
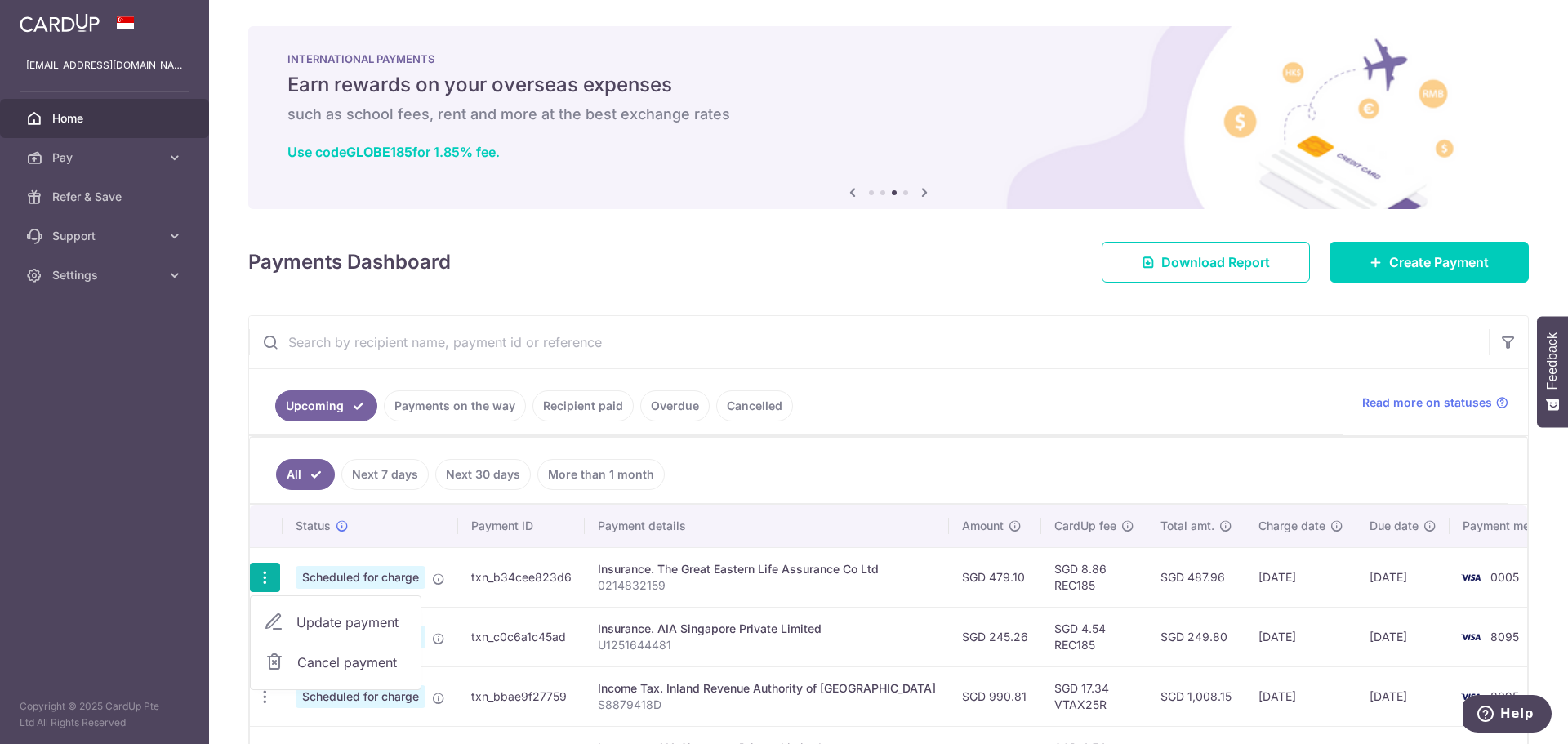
type input "0214832159"
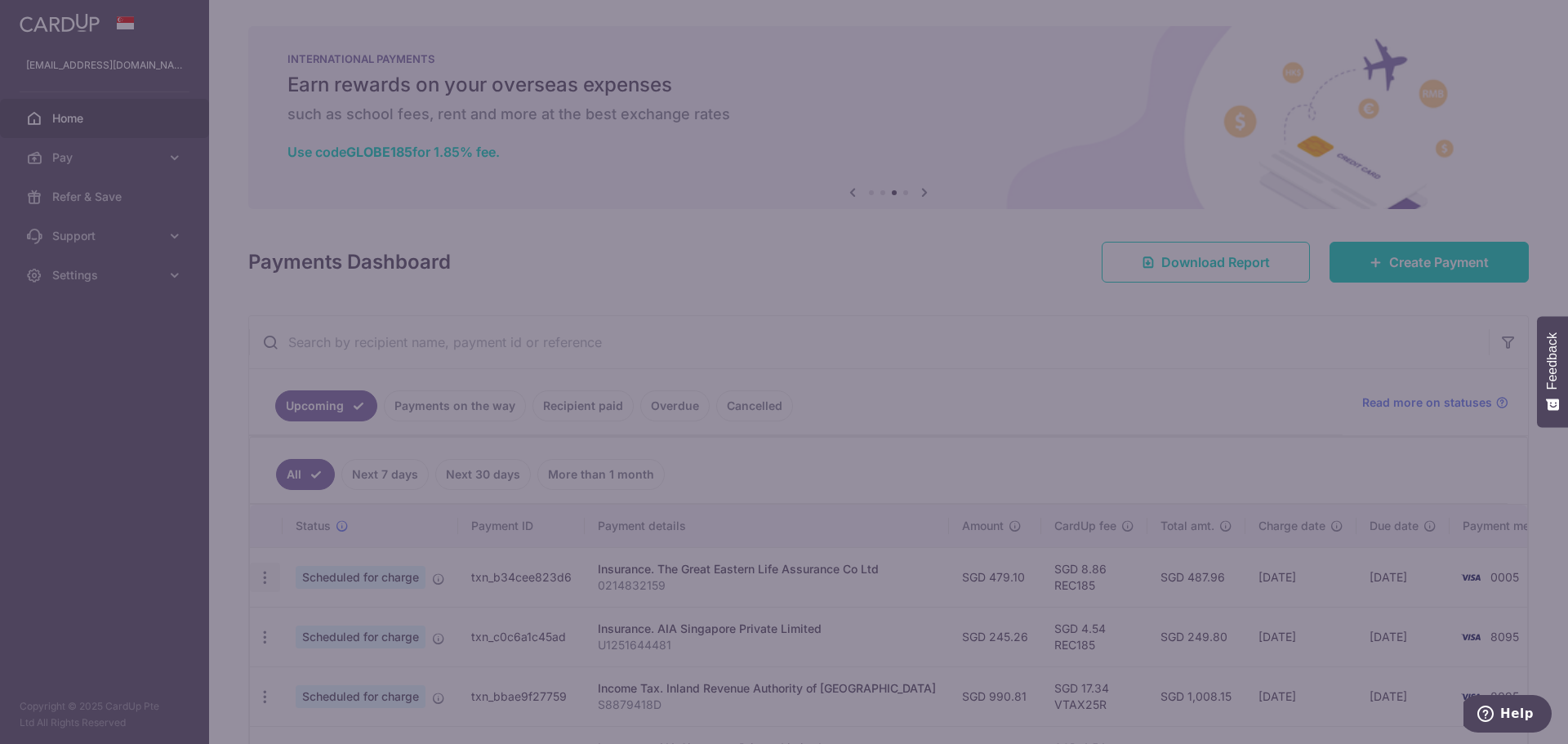
type input "REC185"
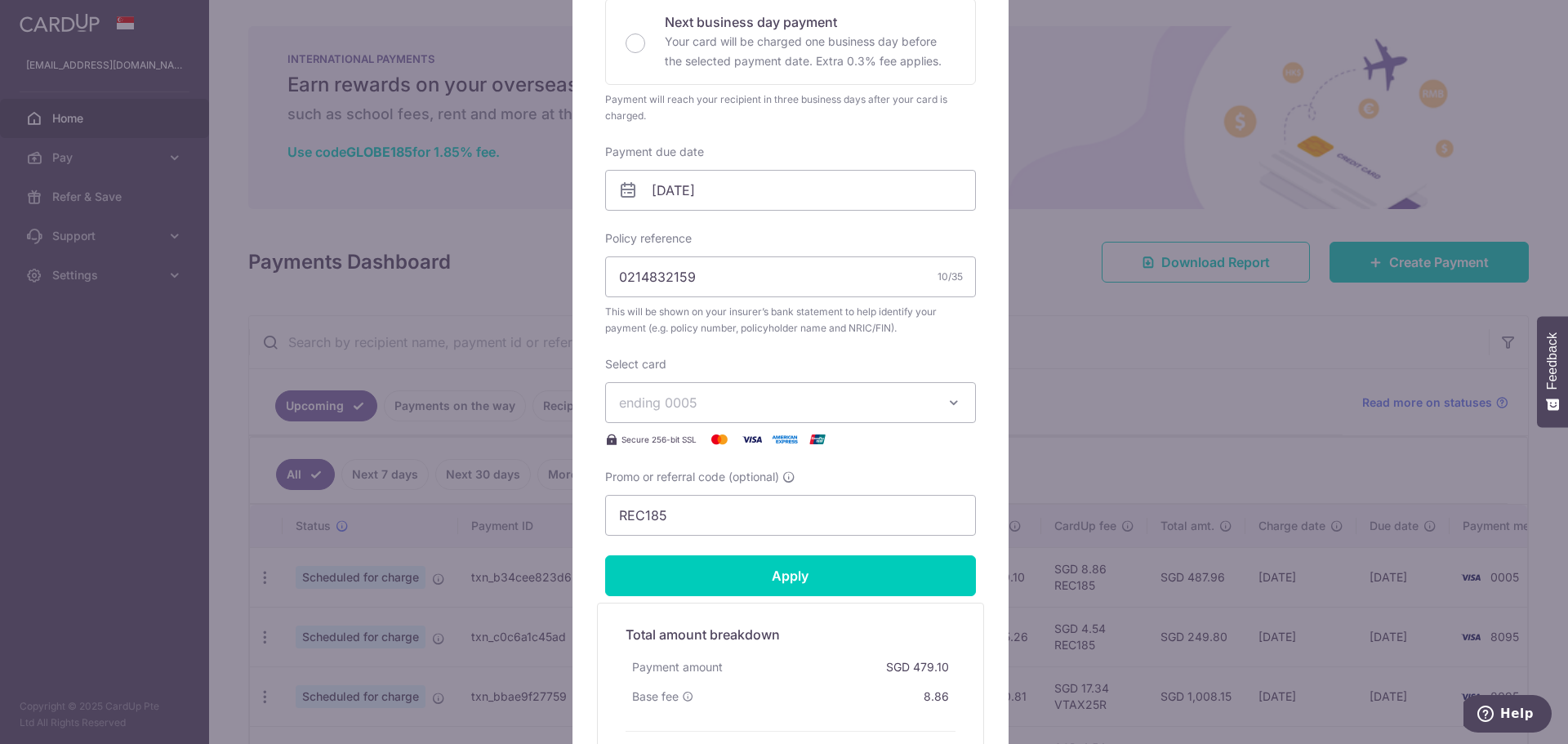
scroll to position [490, 0]
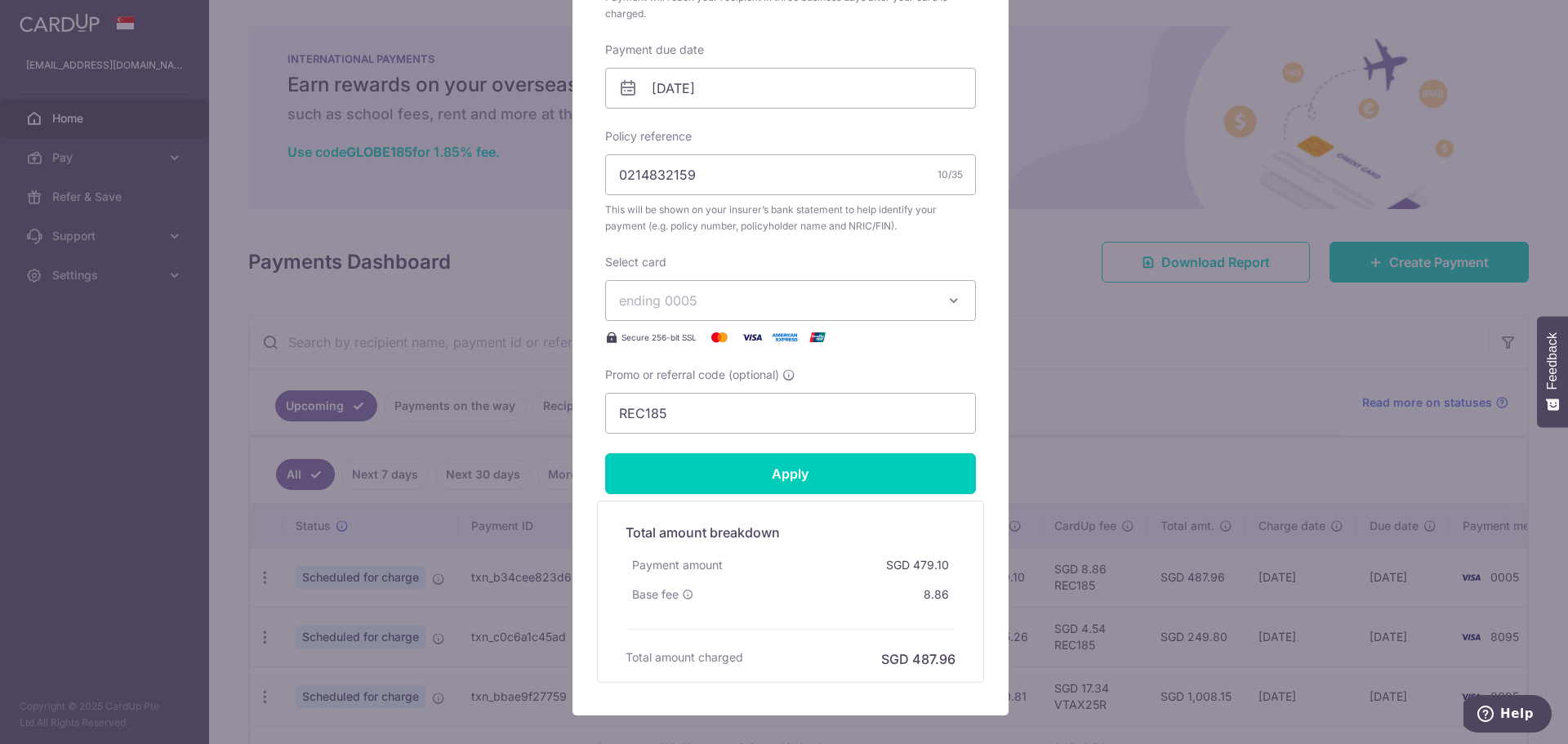
click at [739, 310] on button "ending 0005" at bounding box center [790, 300] width 371 height 41
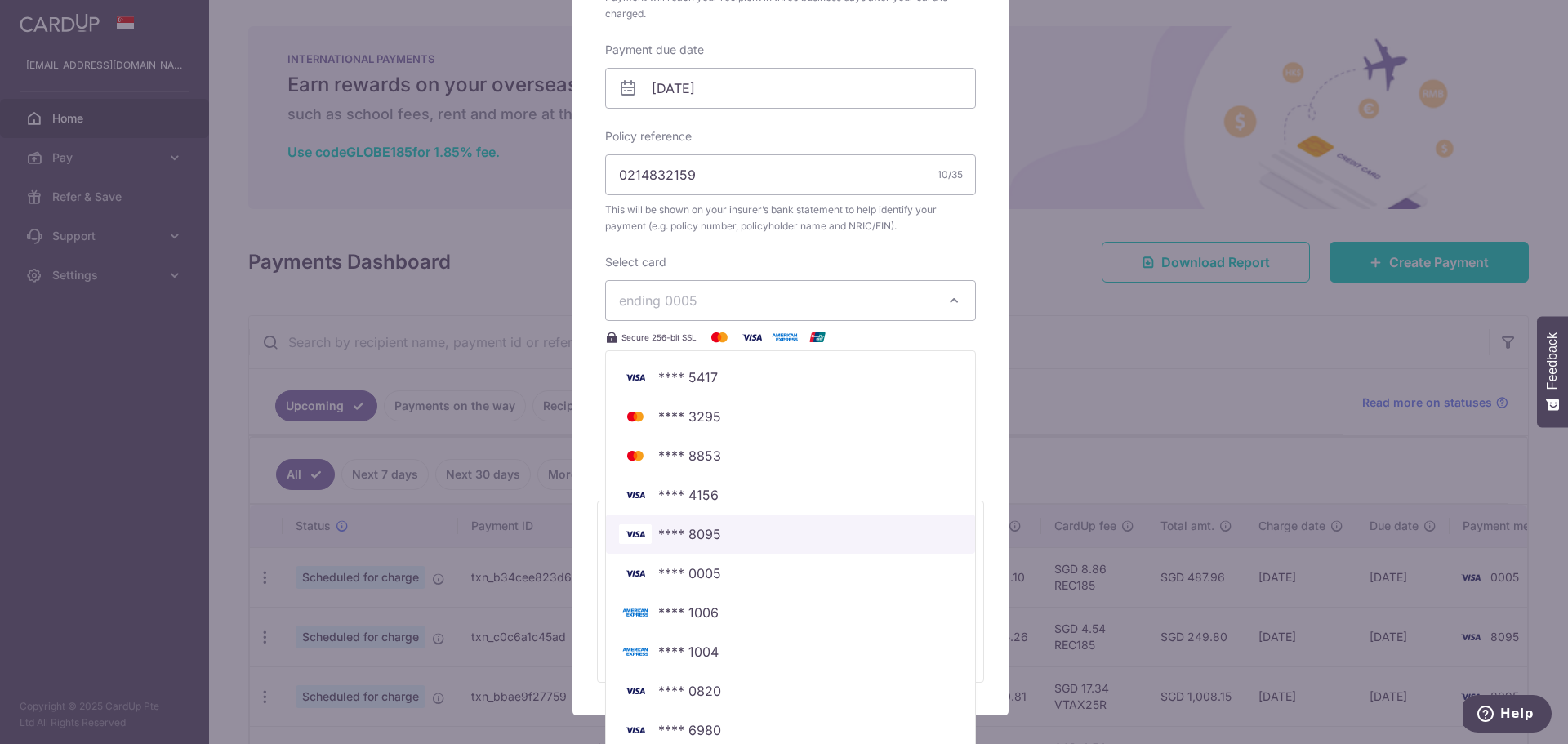
click at [718, 539] on span "**** 8095" at bounding box center [790, 534] width 343 height 20
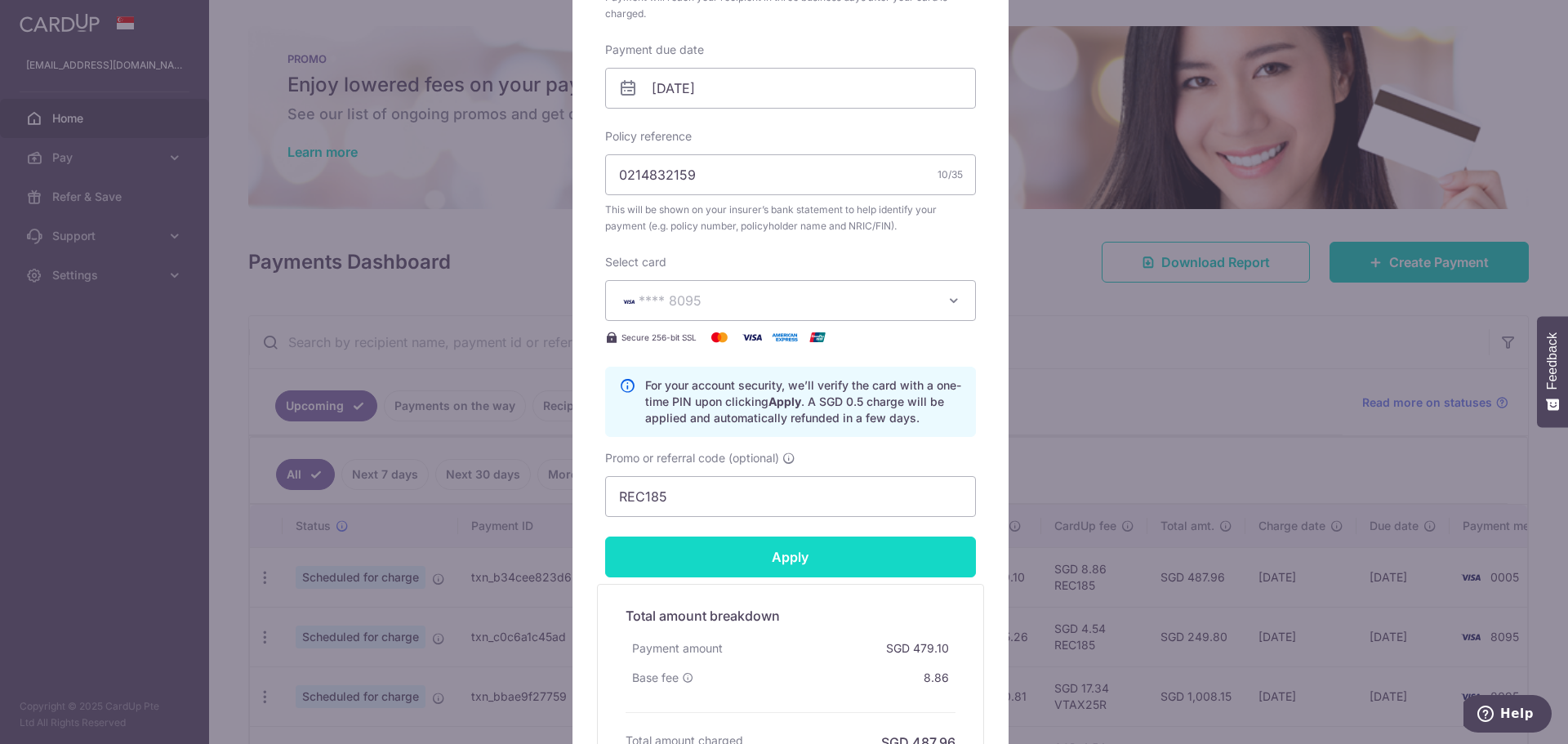
click at [755, 565] on input "Apply" at bounding box center [790, 557] width 371 height 41
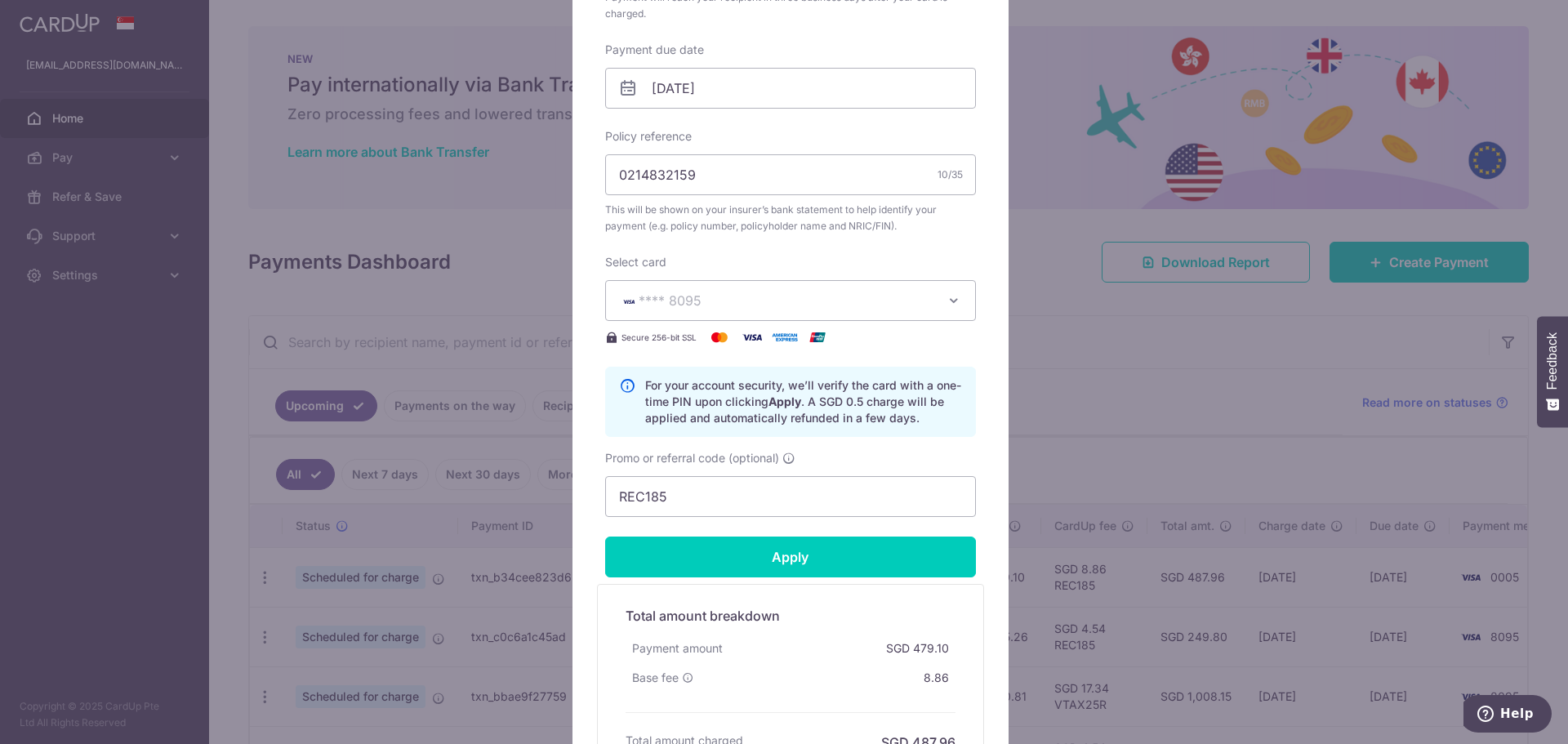
type input "Successfully Applied"
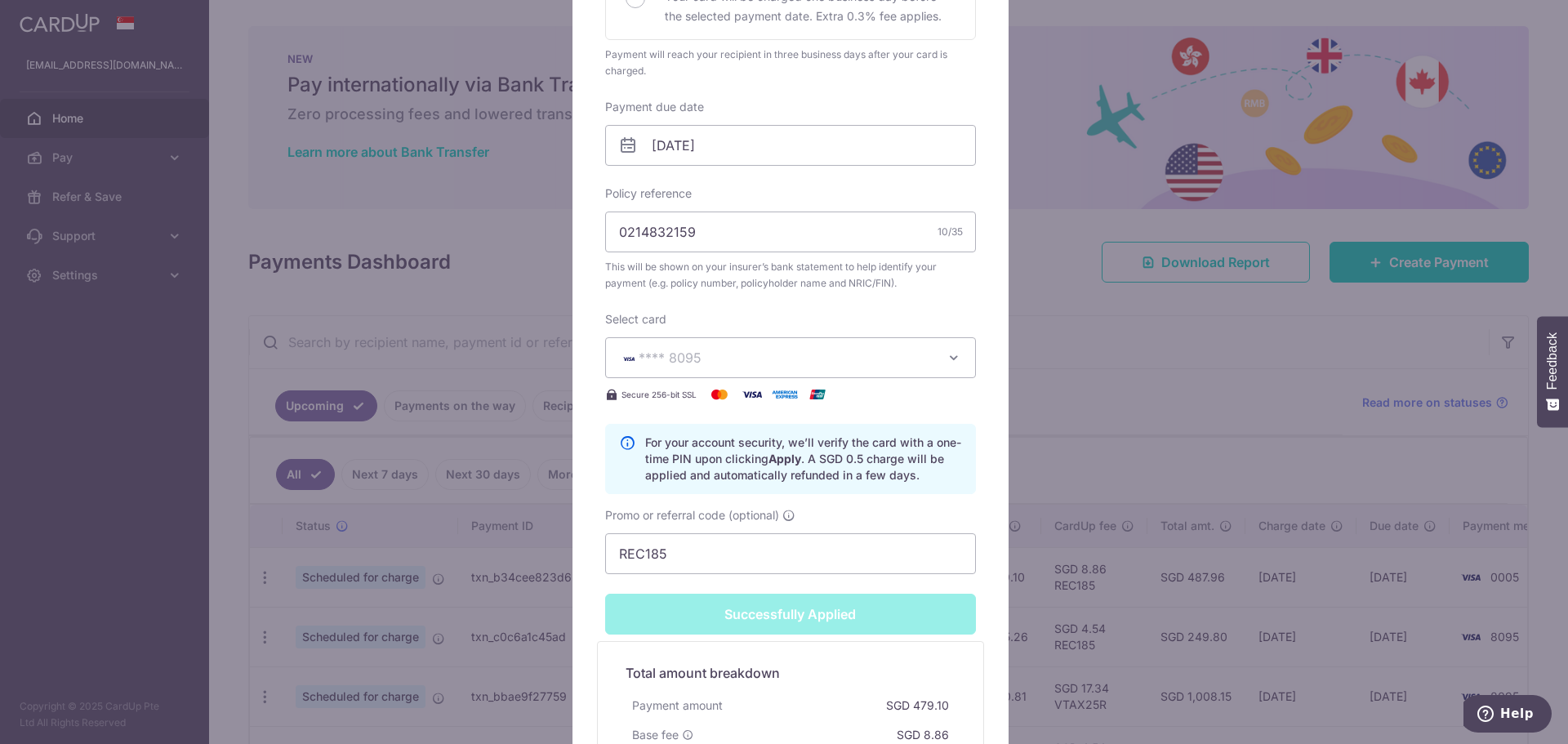
scroll to position [548, 0]
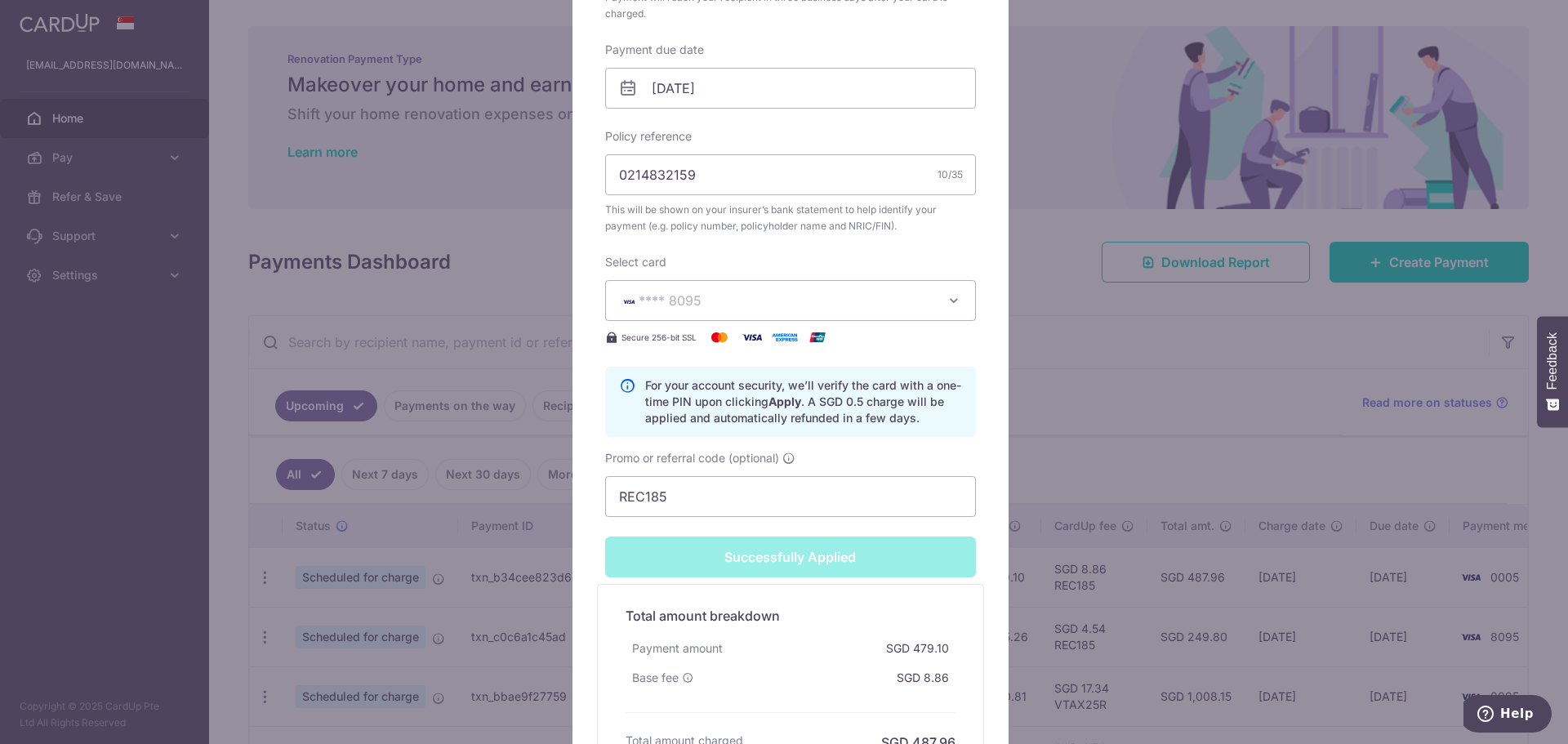
click at [1099, 404] on div "Edit payment By clicking apply, you will make changes to all payments to The Gr…" at bounding box center [784, 372] width 1568 height 744
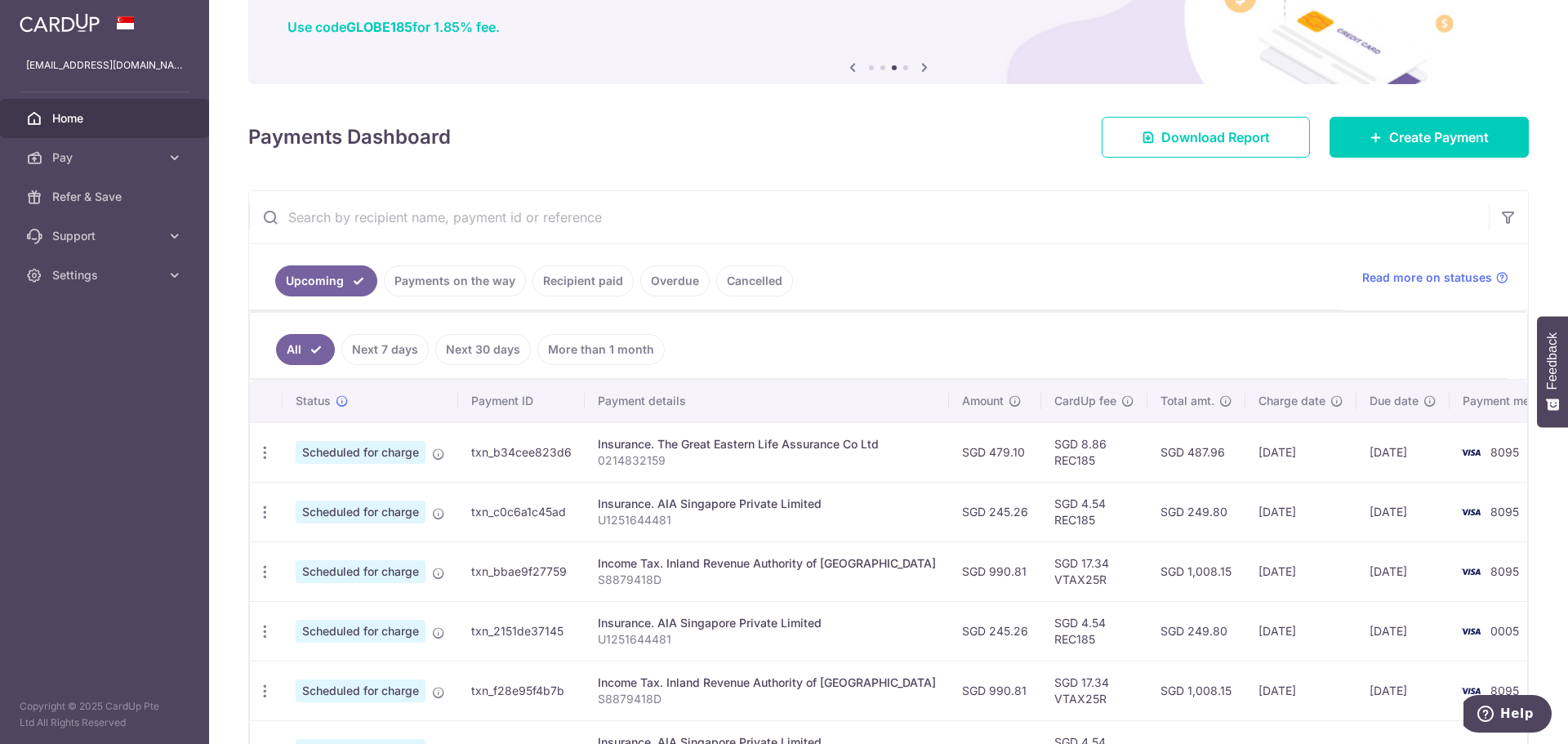
scroll to position [326, 0]
